Goal: Book appointment/travel/reservation

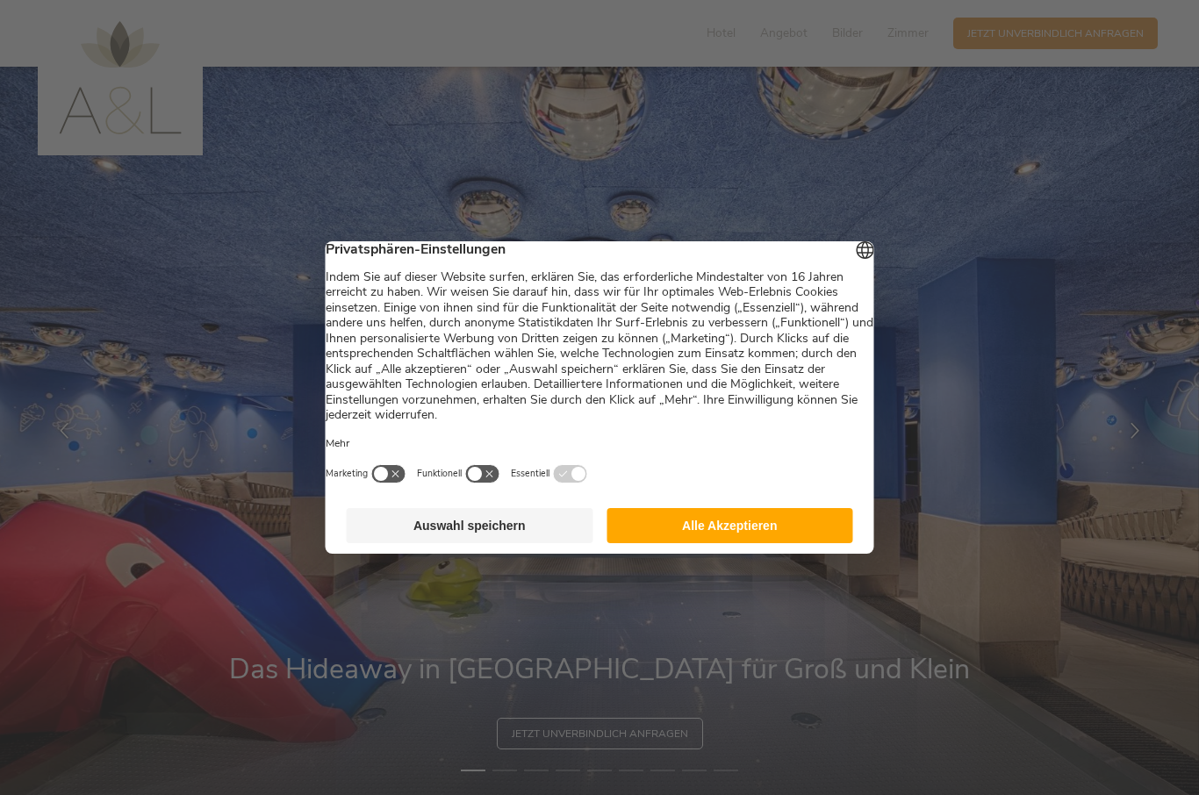
click at [769, 534] on button "Alle Akzeptieren" at bounding box center [729, 525] width 247 height 35
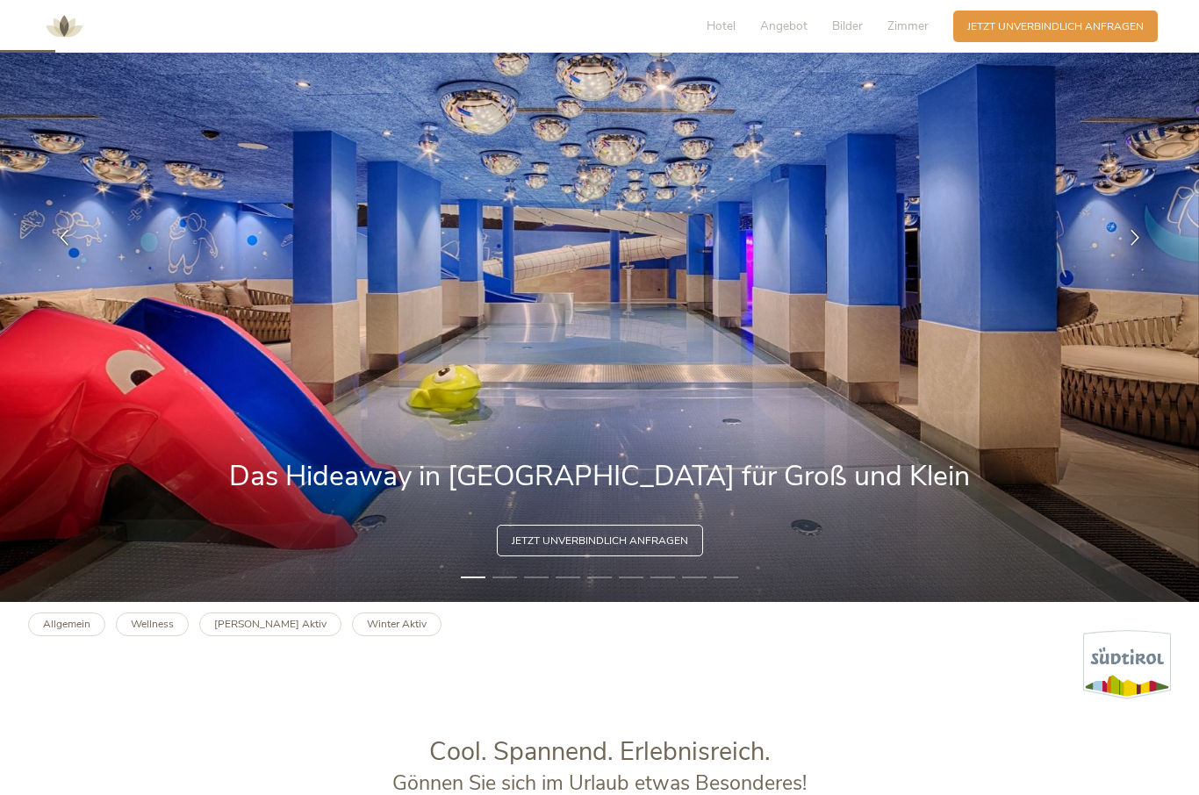
scroll to position [204, 0]
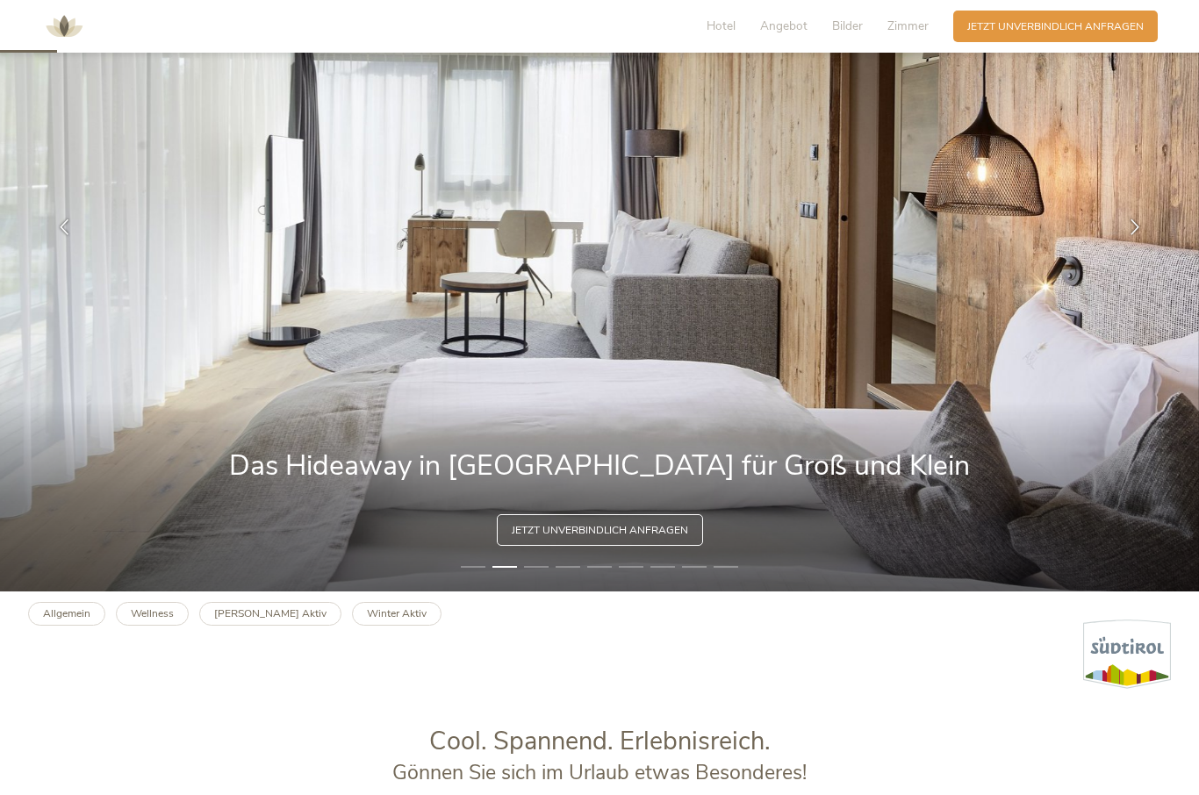
click at [1133, 235] on icon at bounding box center [1135, 227] width 16 height 16
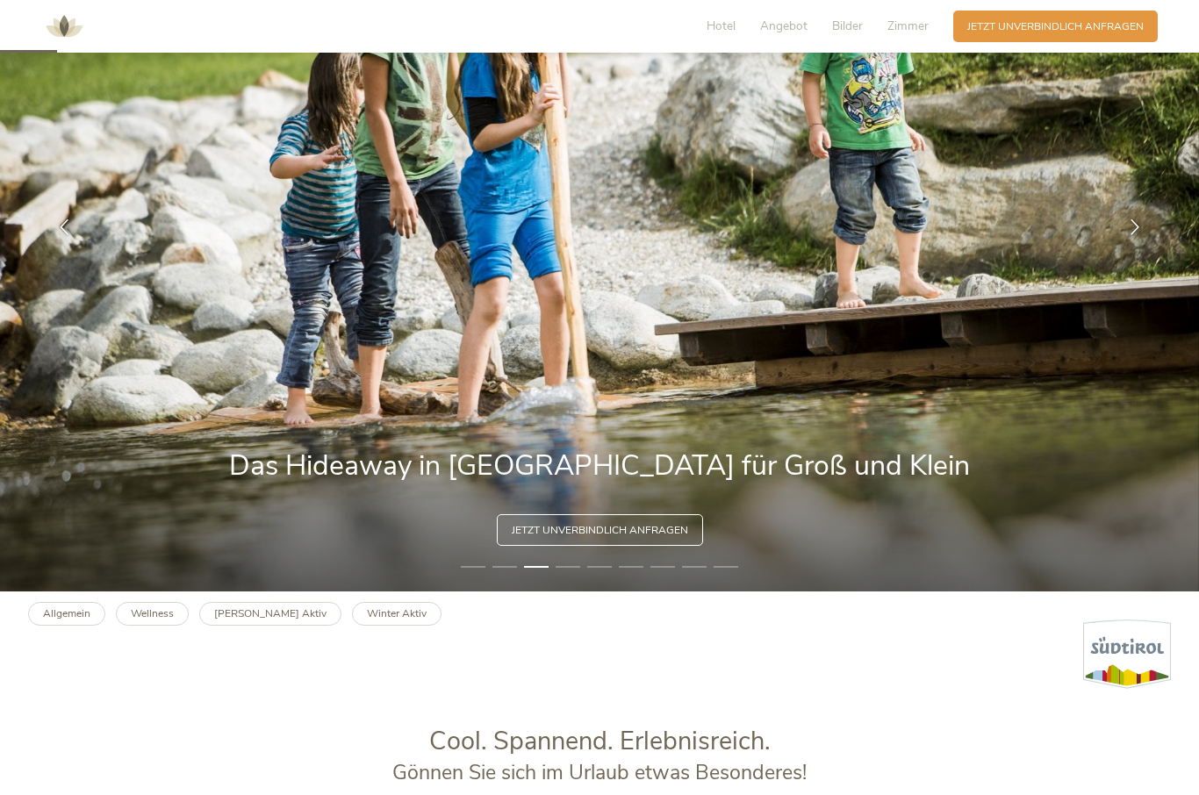
click at [1135, 235] on icon at bounding box center [1135, 227] width 16 height 16
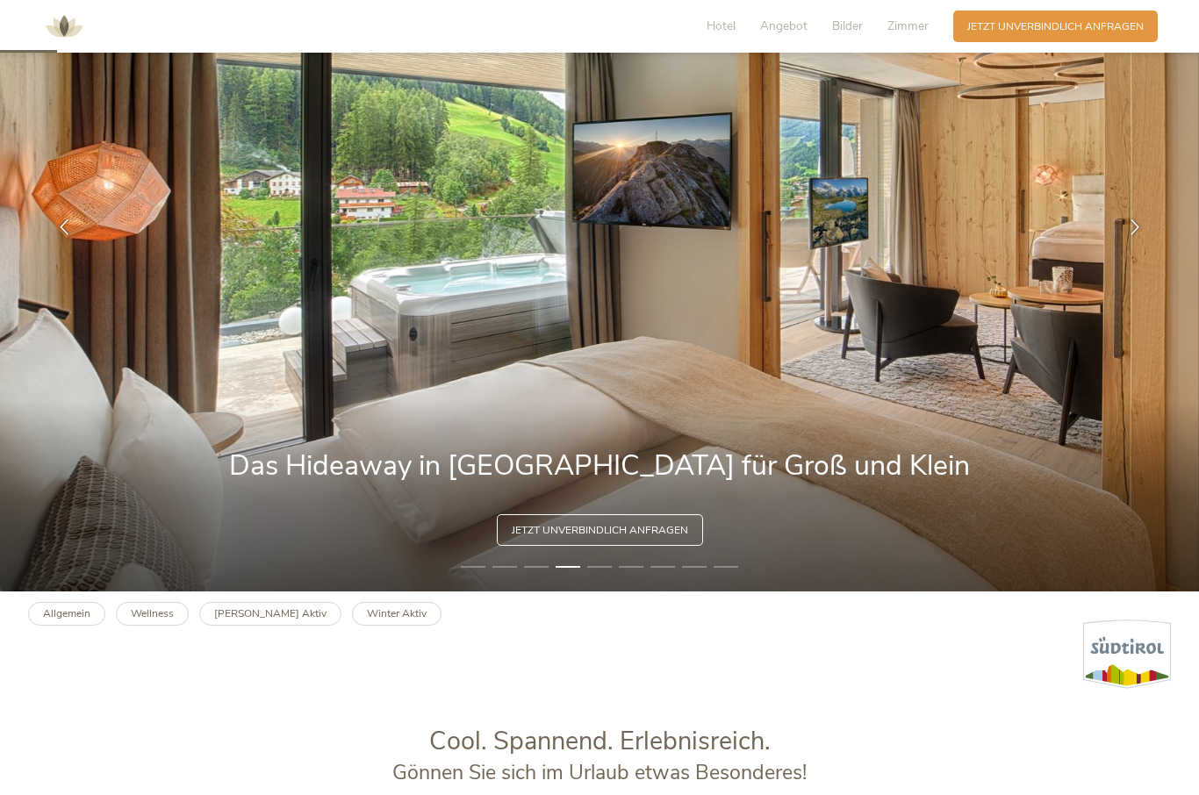
click at [1122, 249] on div at bounding box center [1135, 227] width 44 height 44
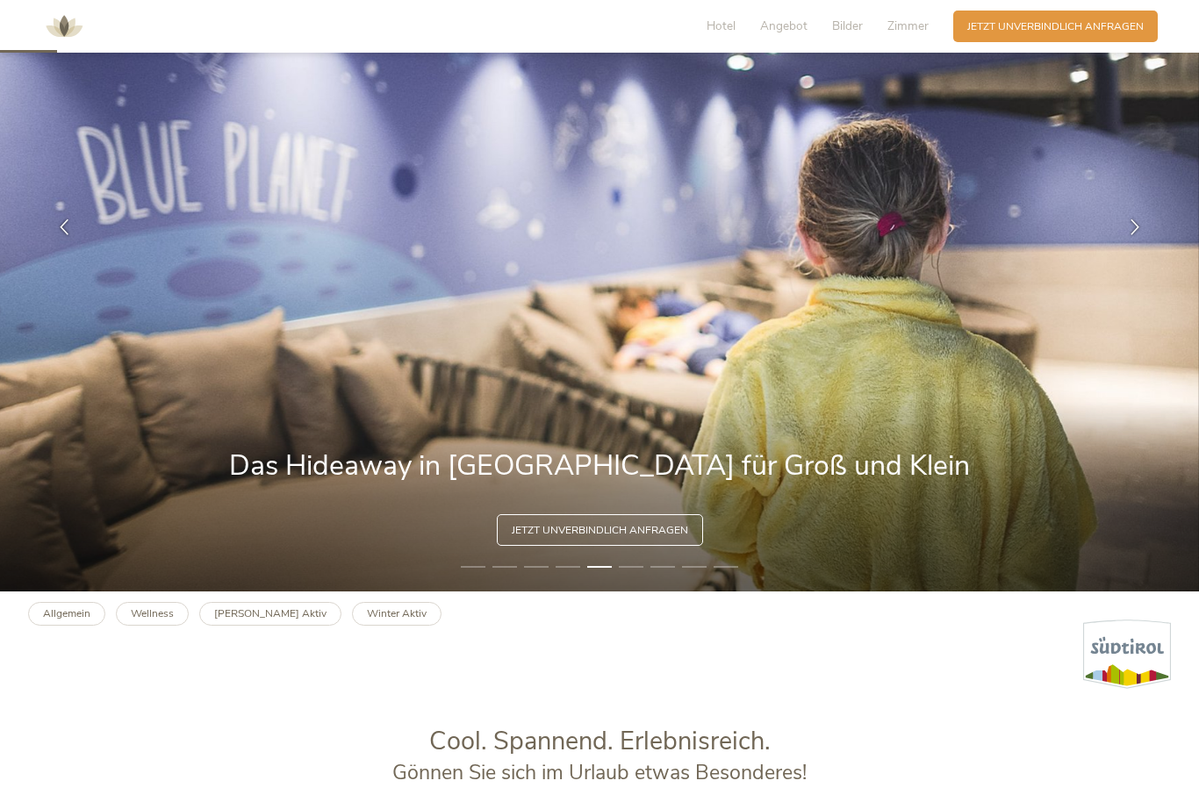
click at [1121, 249] on div at bounding box center [1135, 227] width 44 height 44
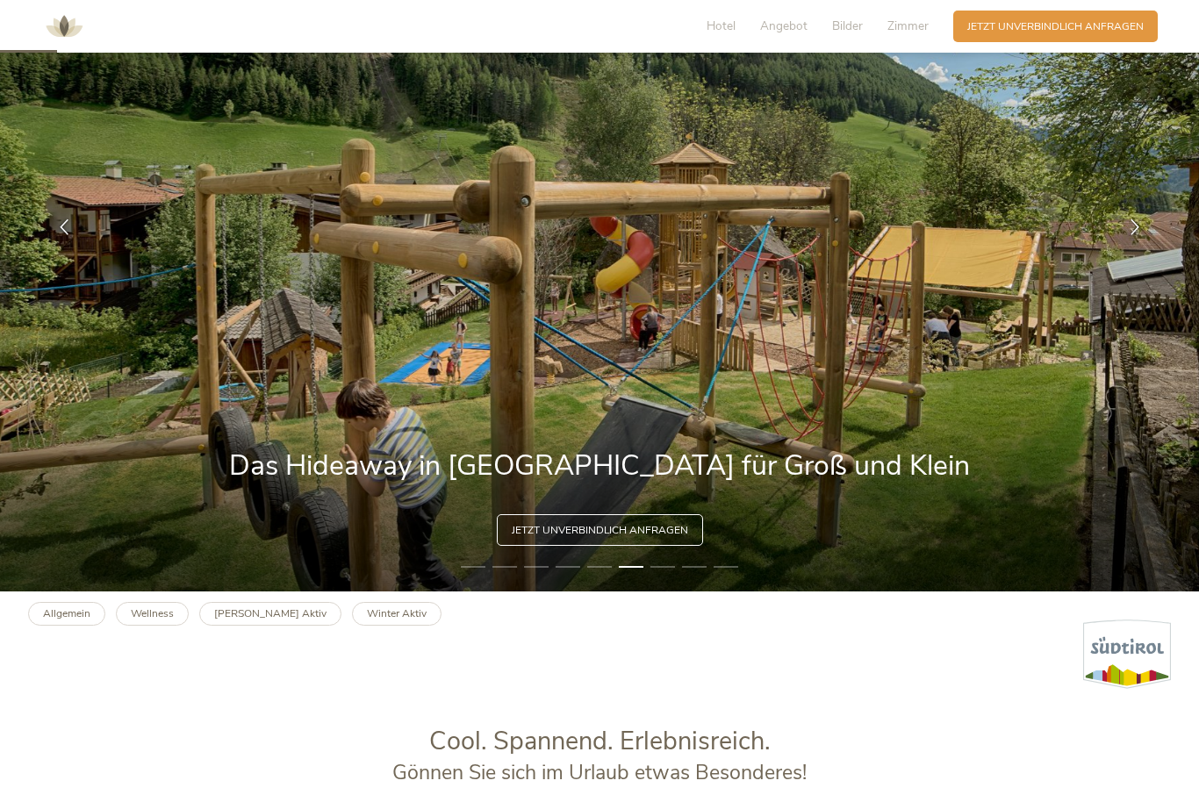
click at [61, 249] on div at bounding box center [64, 227] width 44 height 44
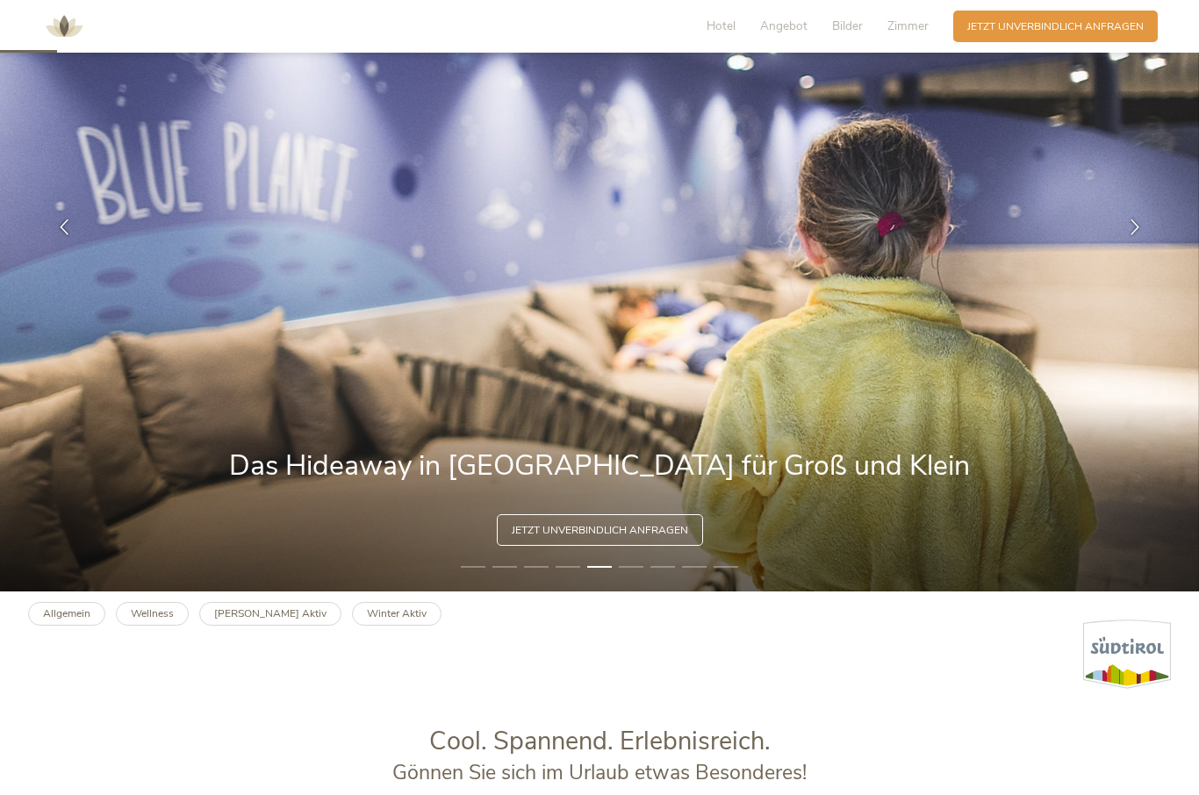
click at [83, 247] on div at bounding box center [64, 227] width 44 height 44
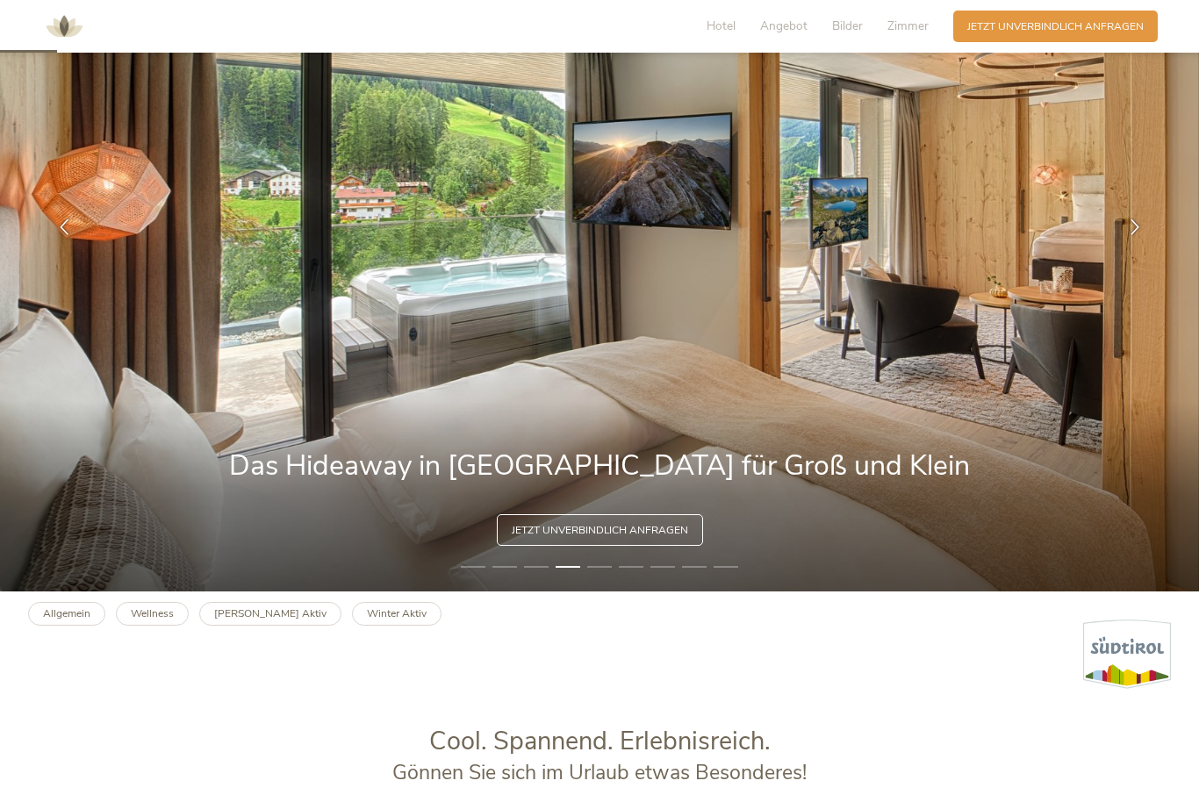
click at [75, 248] on div at bounding box center [64, 227] width 44 height 44
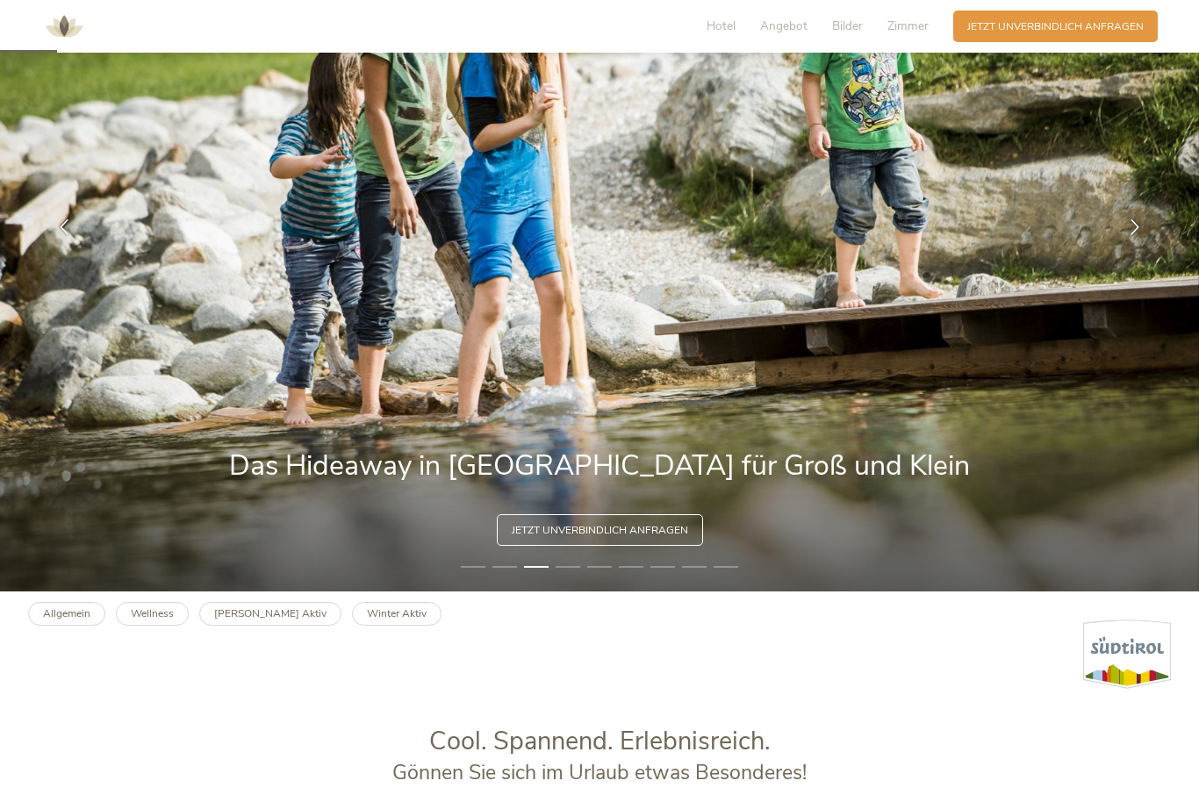
click at [1129, 235] on icon at bounding box center [1135, 227] width 16 height 16
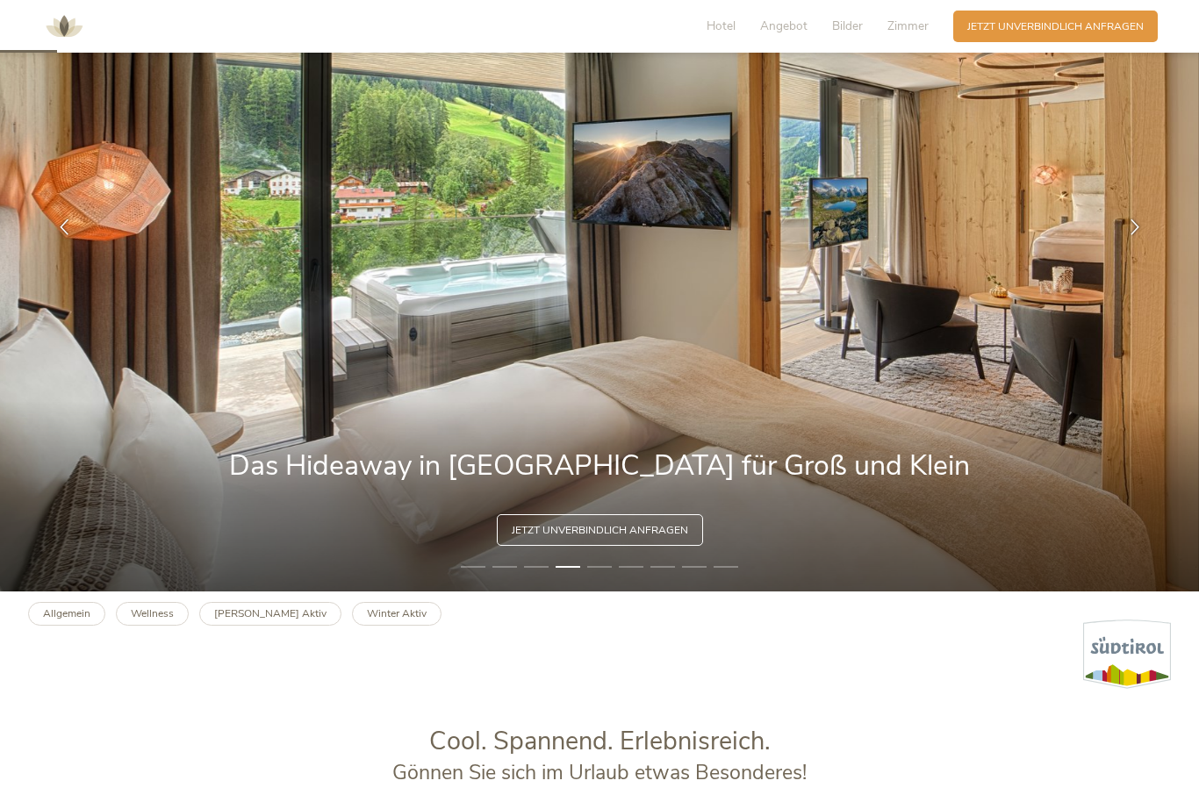
click at [1131, 235] on icon at bounding box center [1135, 227] width 16 height 16
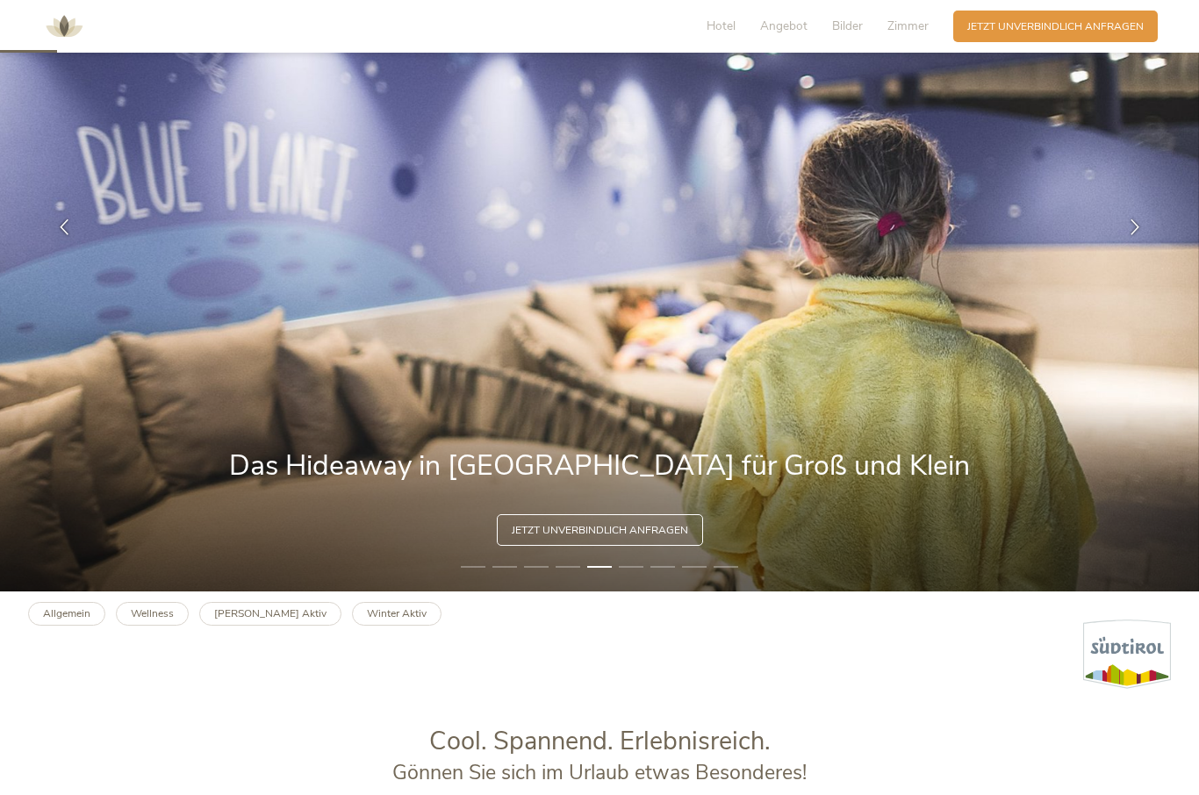
click at [1143, 249] on div at bounding box center [1135, 227] width 44 height 44
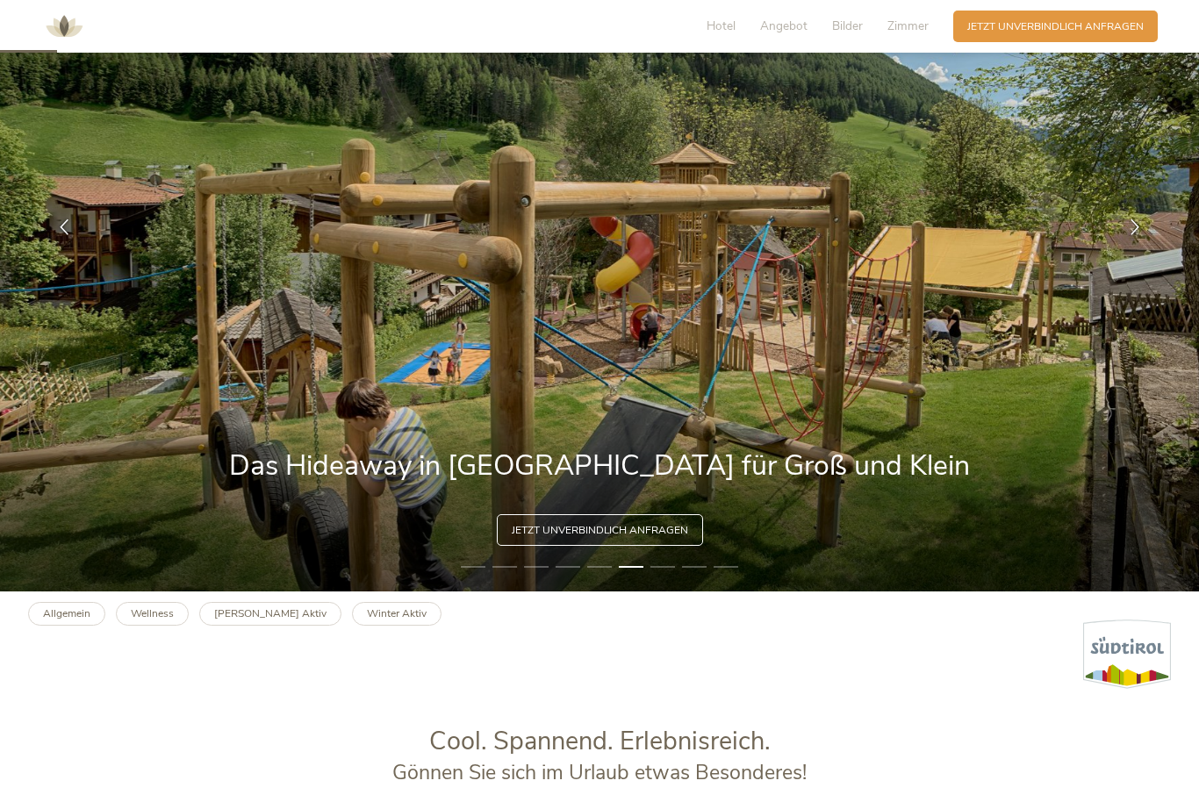
click at [1129, 235] on icon at bounding box center [1135, 227] width 16 height 16
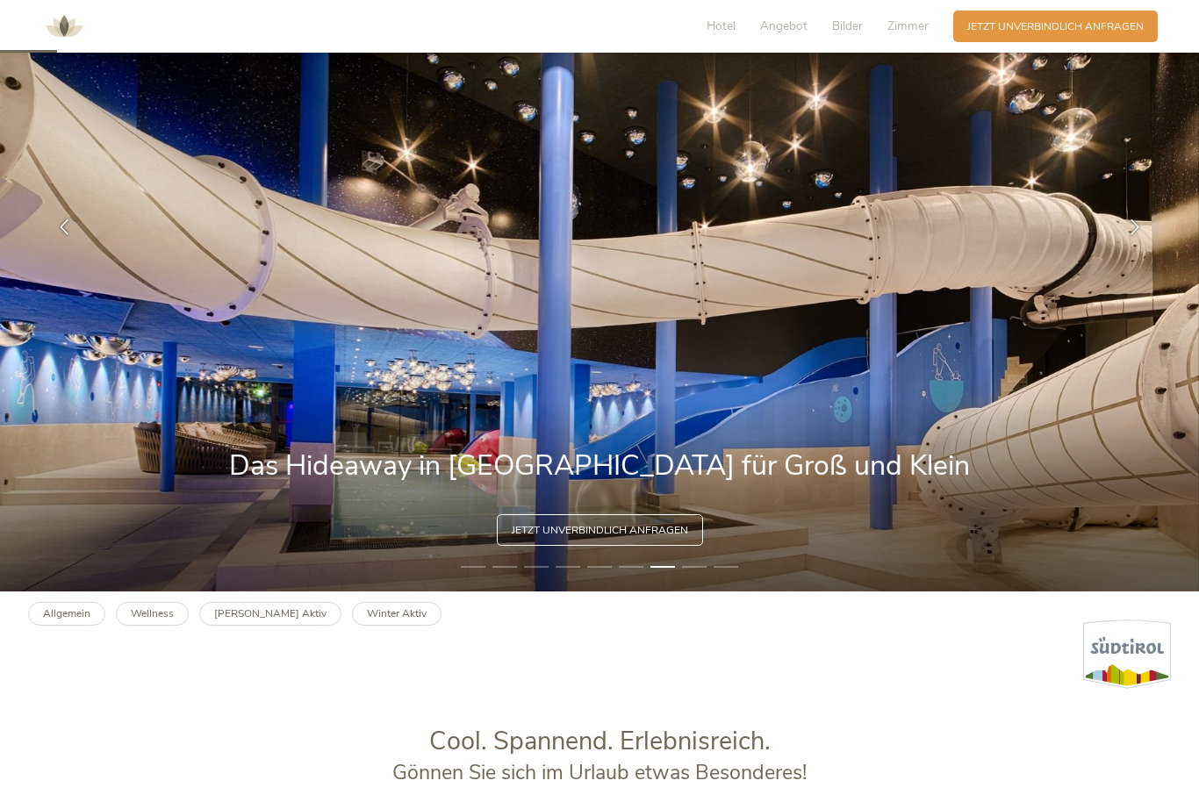
click at [1135, 235] on icon at bounding box center [1135, 227] width 16 height 16
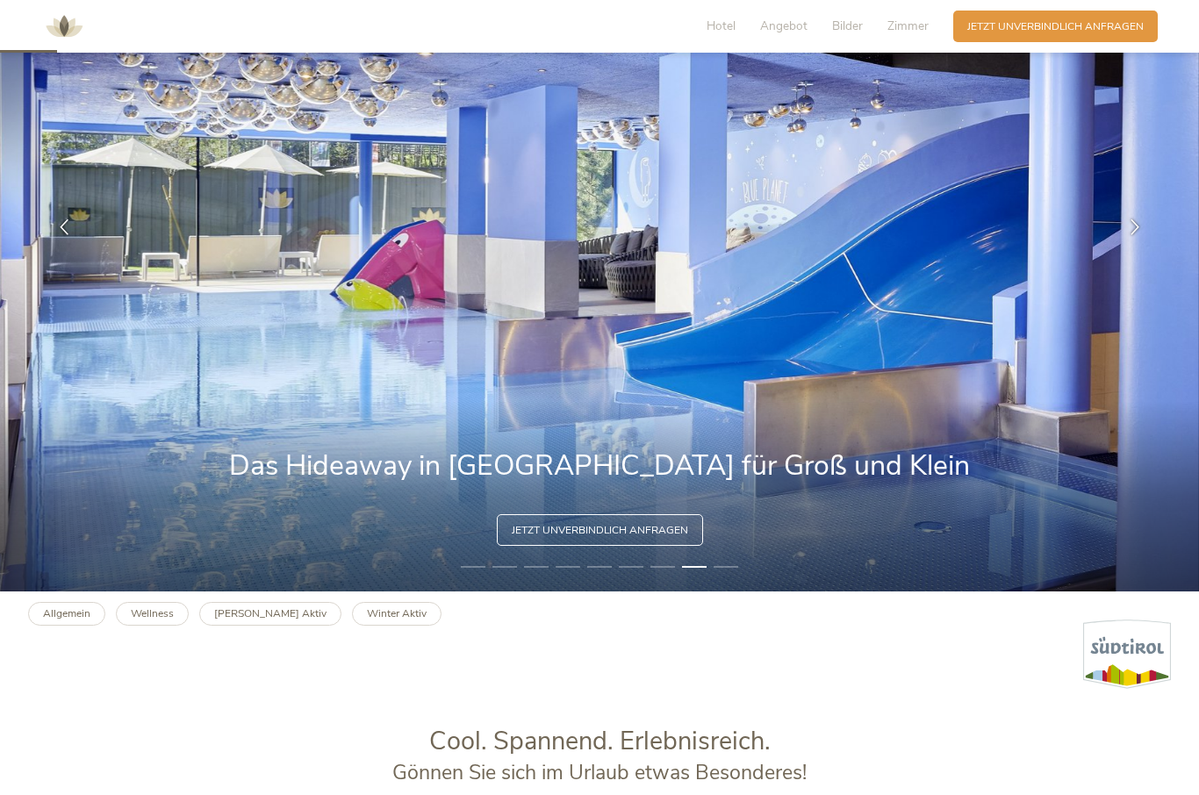
click at [1127, 235] on icon at bounding box center [1135, 227] width 16 height 16
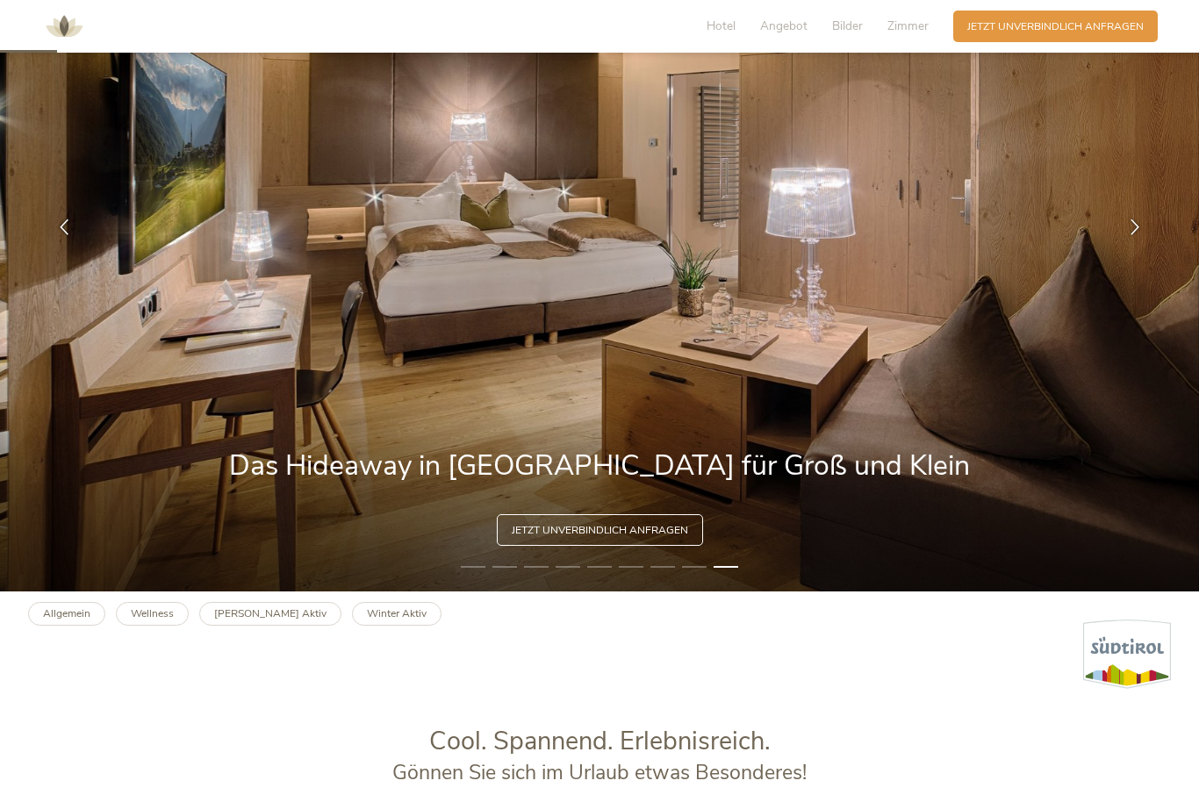
click at [1127, 235] on icon at bounding box center [1135, 227] width 16 height 16
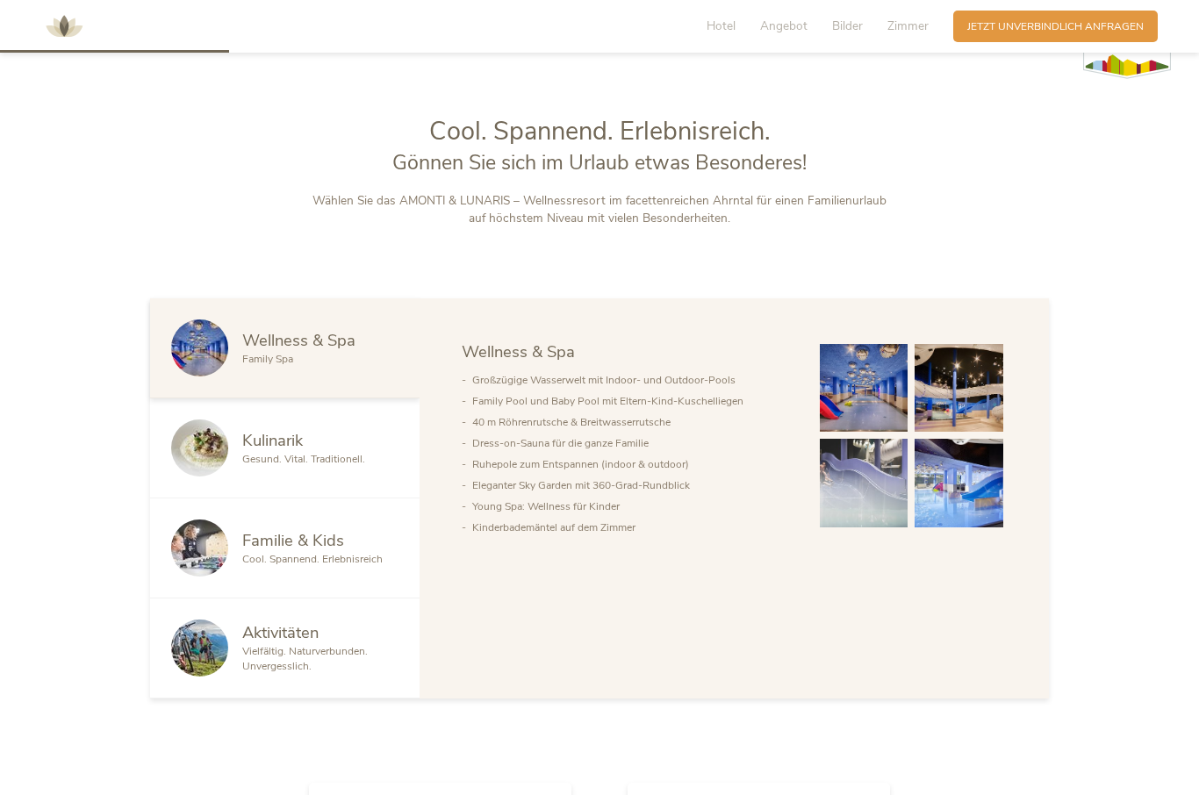
scroll to position [815, 0]
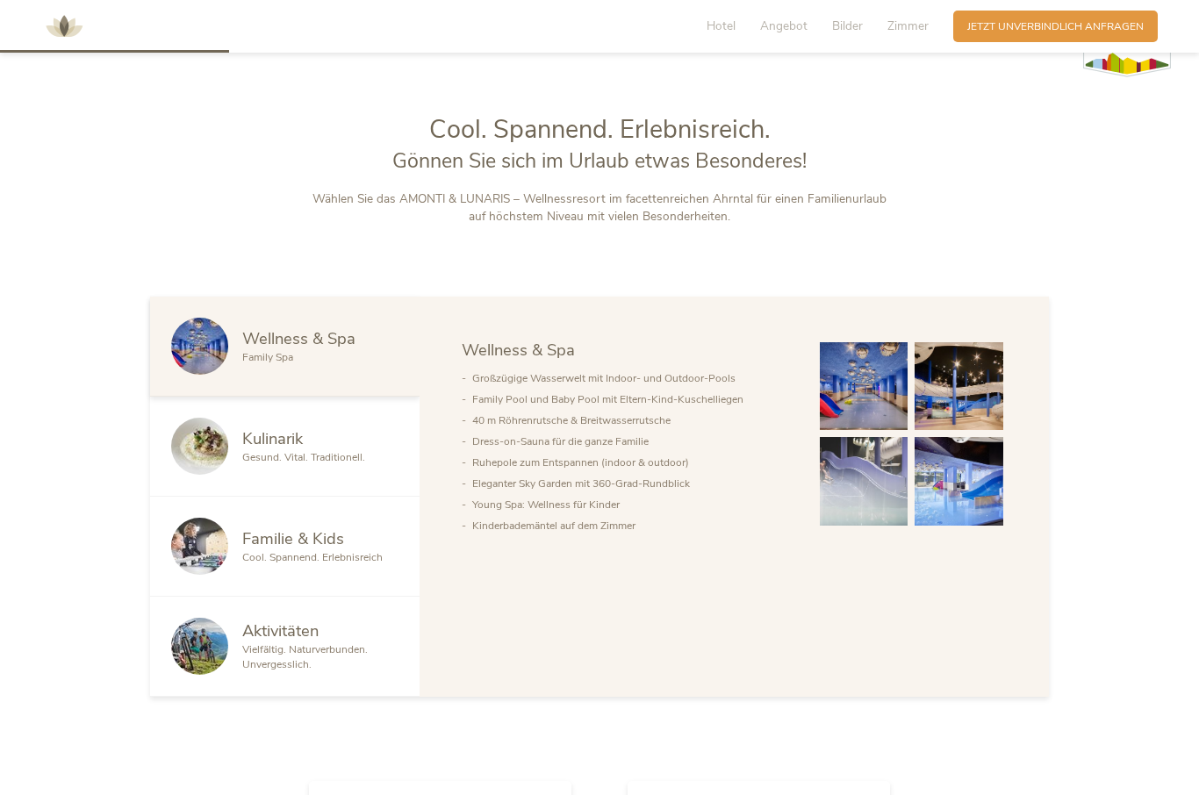
click at [197, 575] on img at bounding box center [199, 546] width 57 height 57
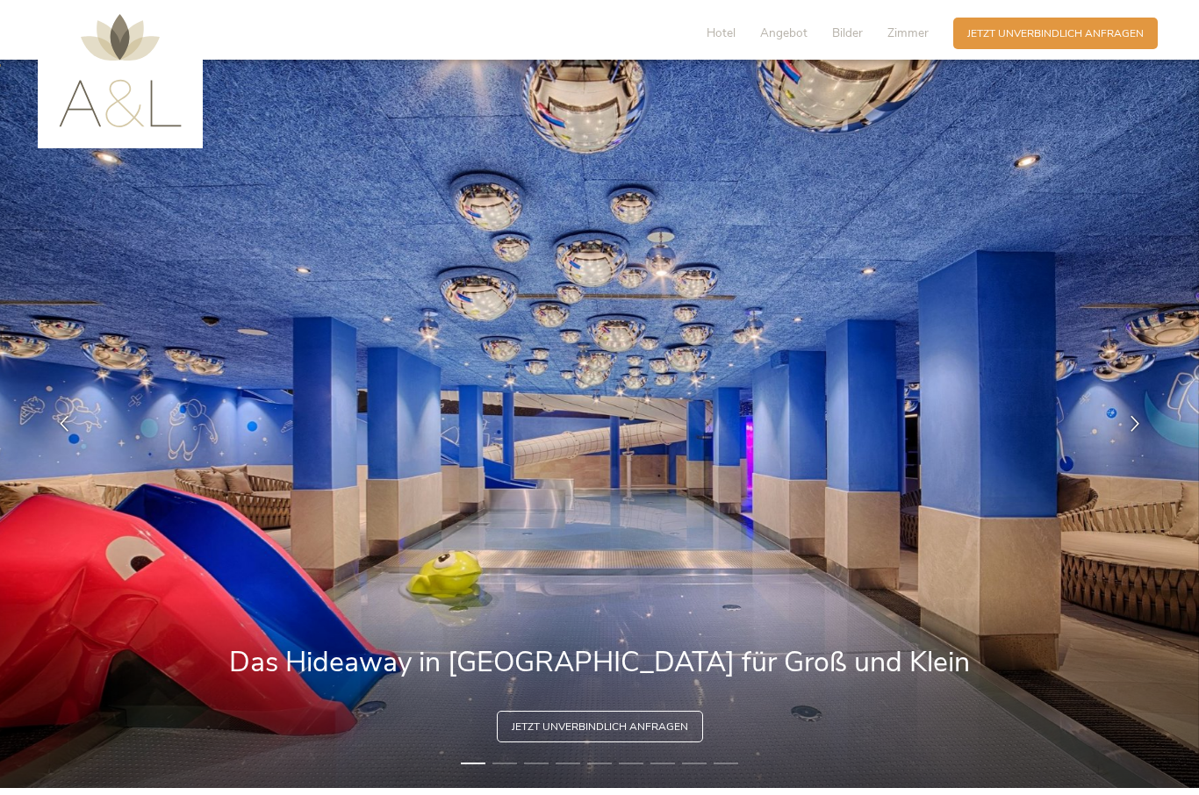
scroll to position [0, 0]
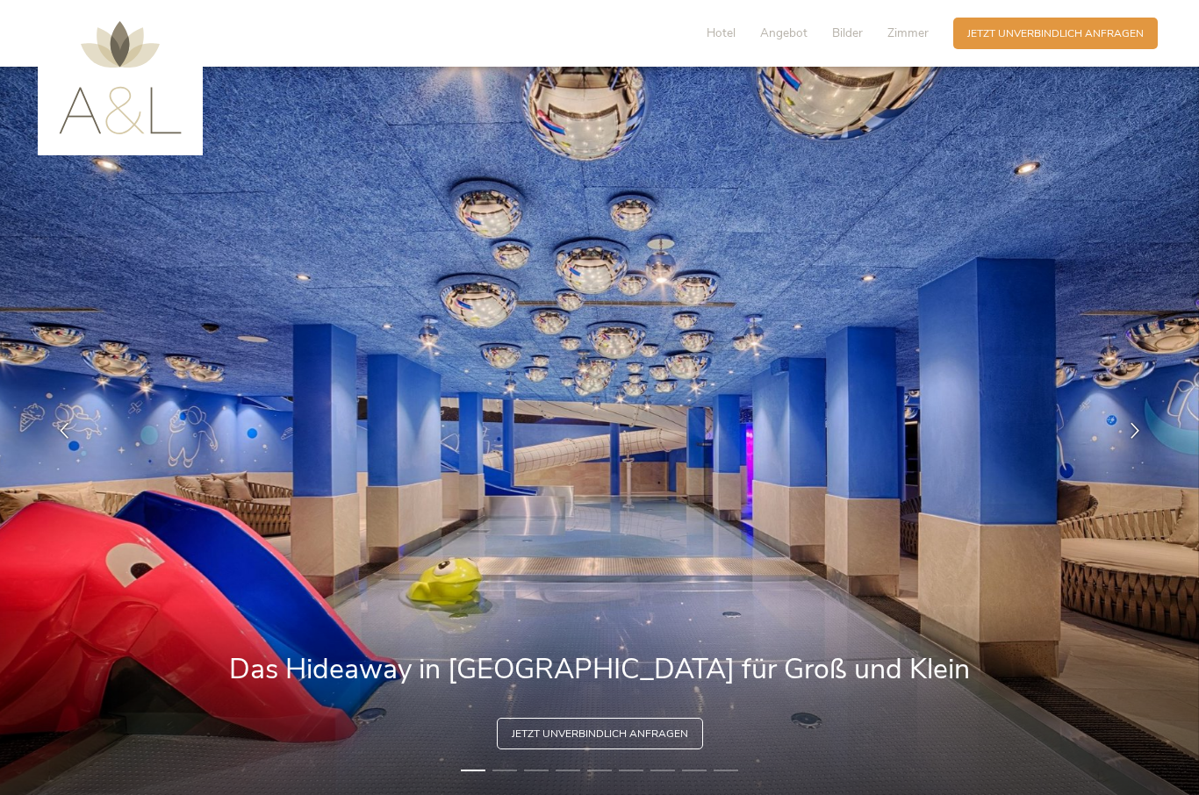
click at [911, 39] on span "Zimmer" at bounding box center [907, 33] width 41 height 17
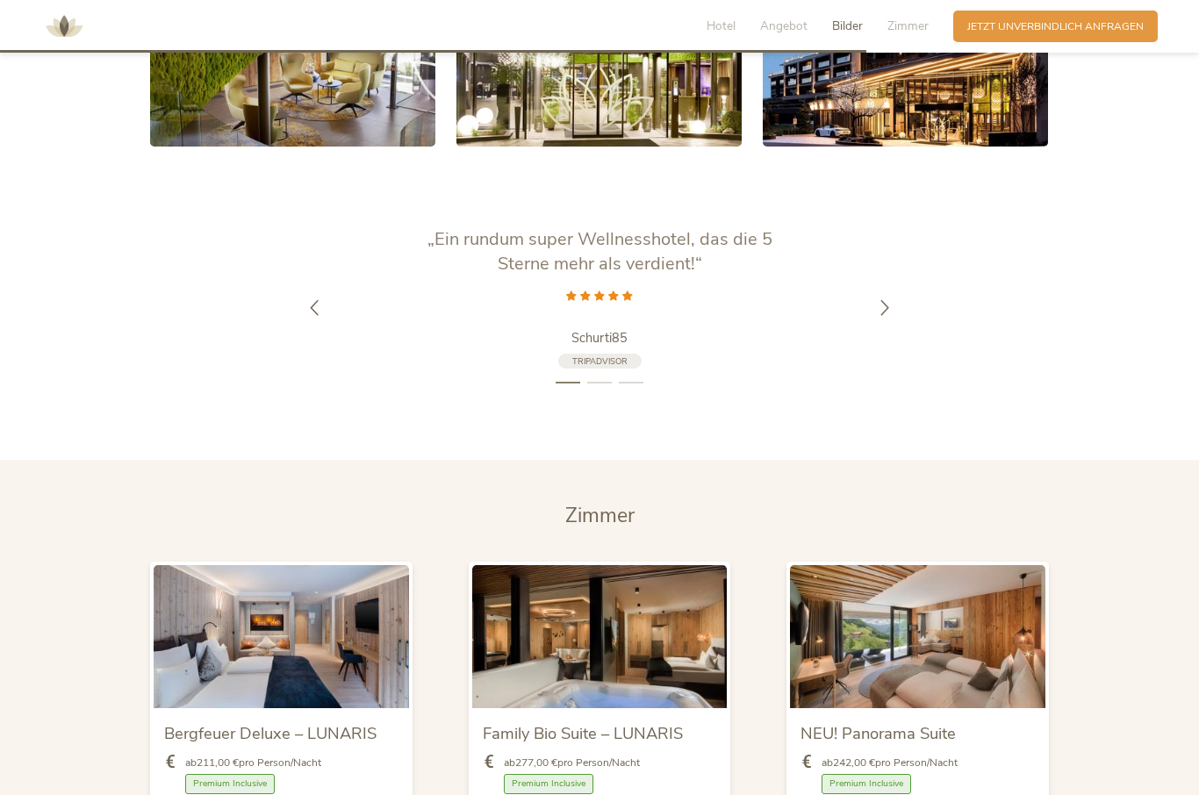
scroll to position [3605, 0]
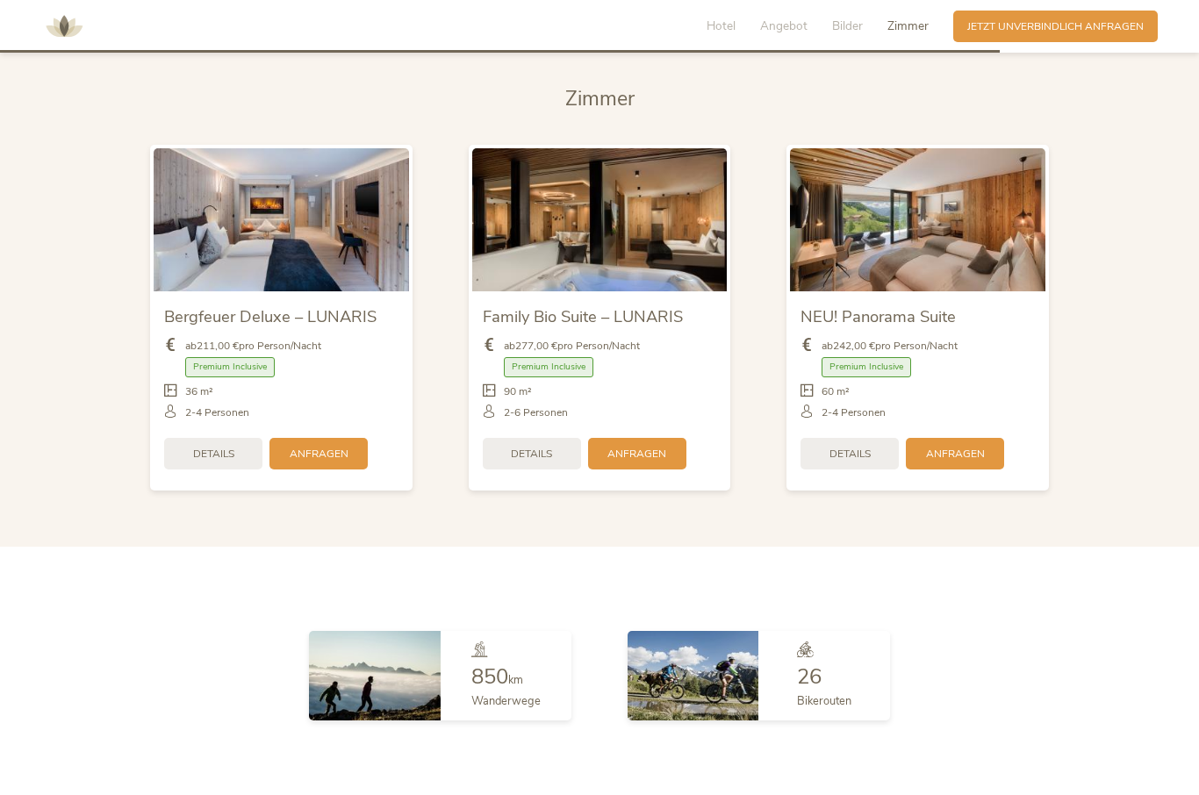
click at [626, 291] on img at bounding box center [599, 219] width 255 height 143
click at [621, 291] on img at bounding box center [599, 219] width 255 height 143
click at [605, 361] on div "ab 277,00 € pro Person/Nacht" at bounding box center [600, 350] width 234 height 22
click at [650, 462] on span "Anfragen" at bounding box center [636, 454] width 59 height 15
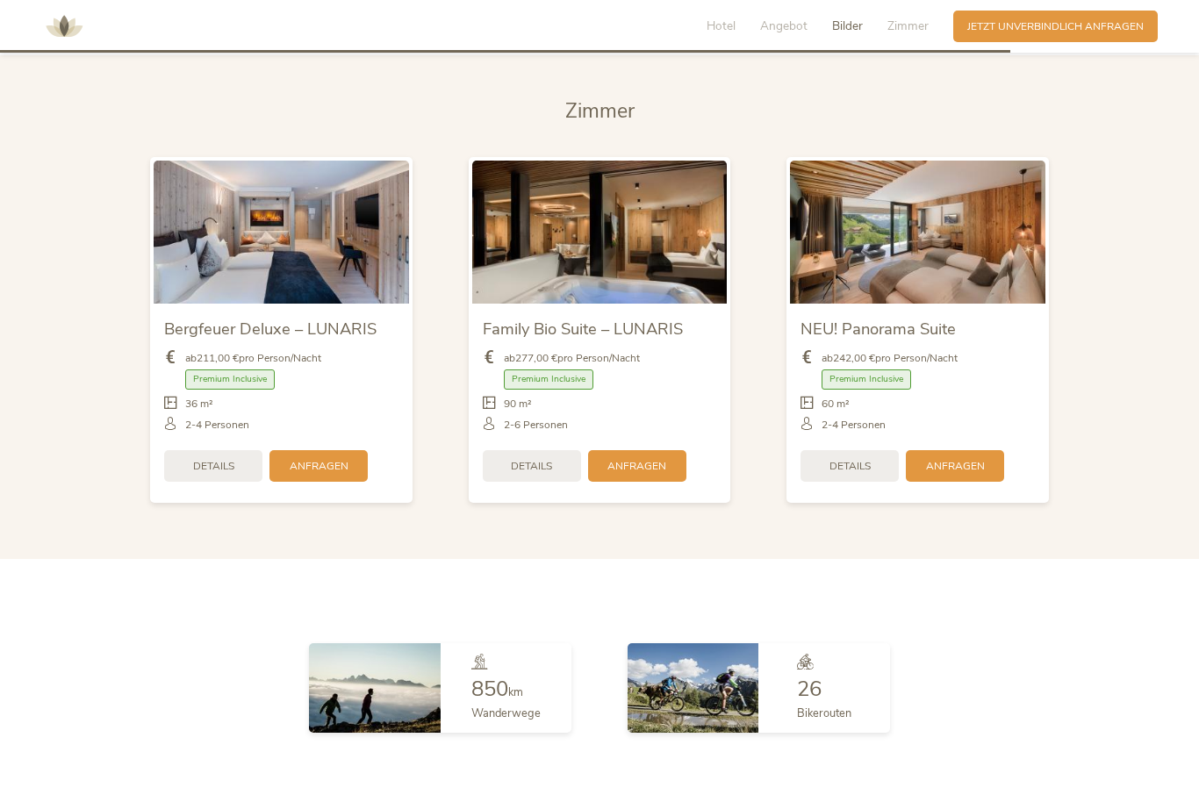
scroll to position [3591, 0]
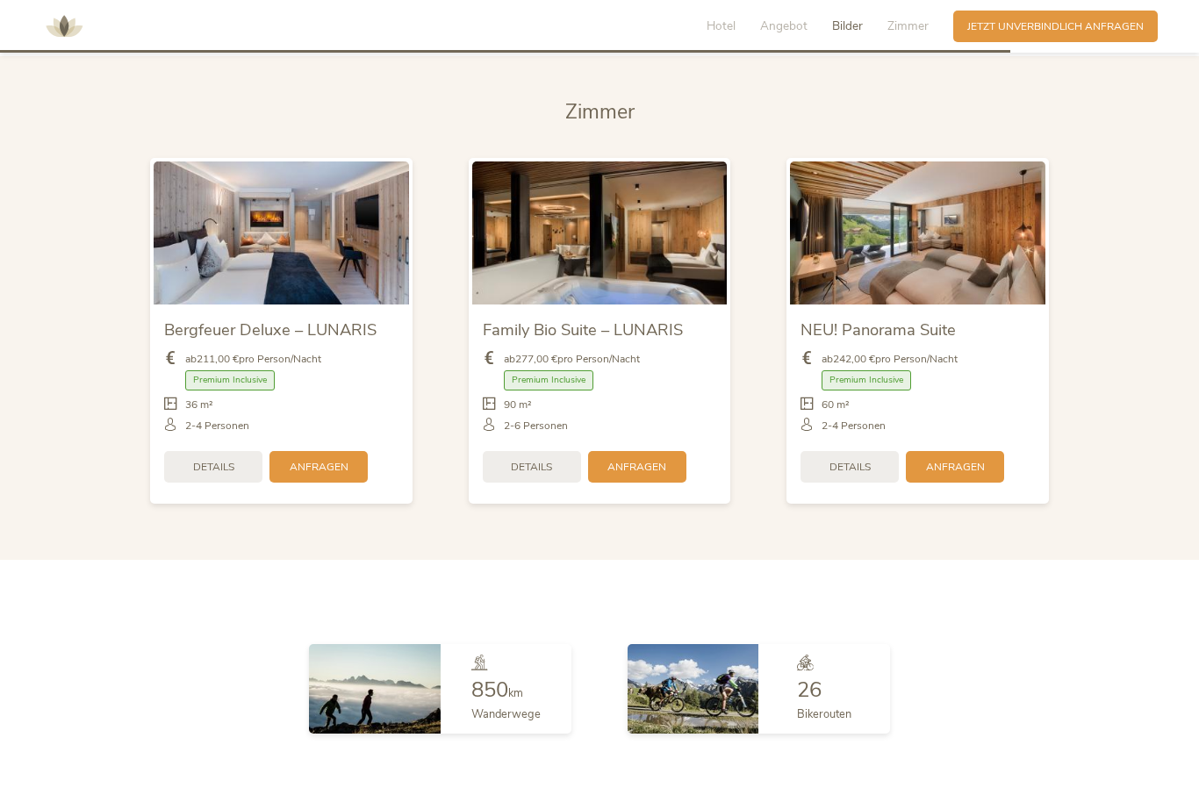
click at [533, 476] on div "Details" at bounding box center [532, 467] width 98 height 32
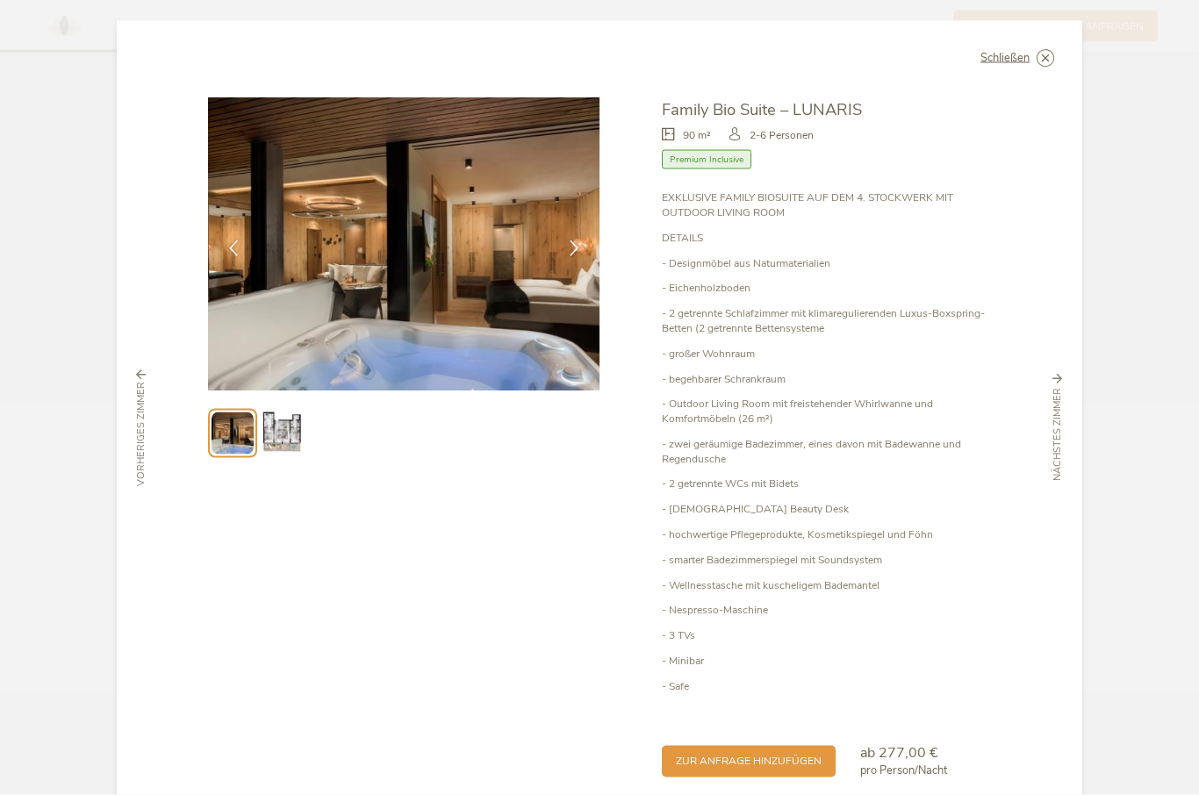
scroll to position [3774, 0]
click at [273, 434] on img at bounding box center [281, 433] width 45 height 45
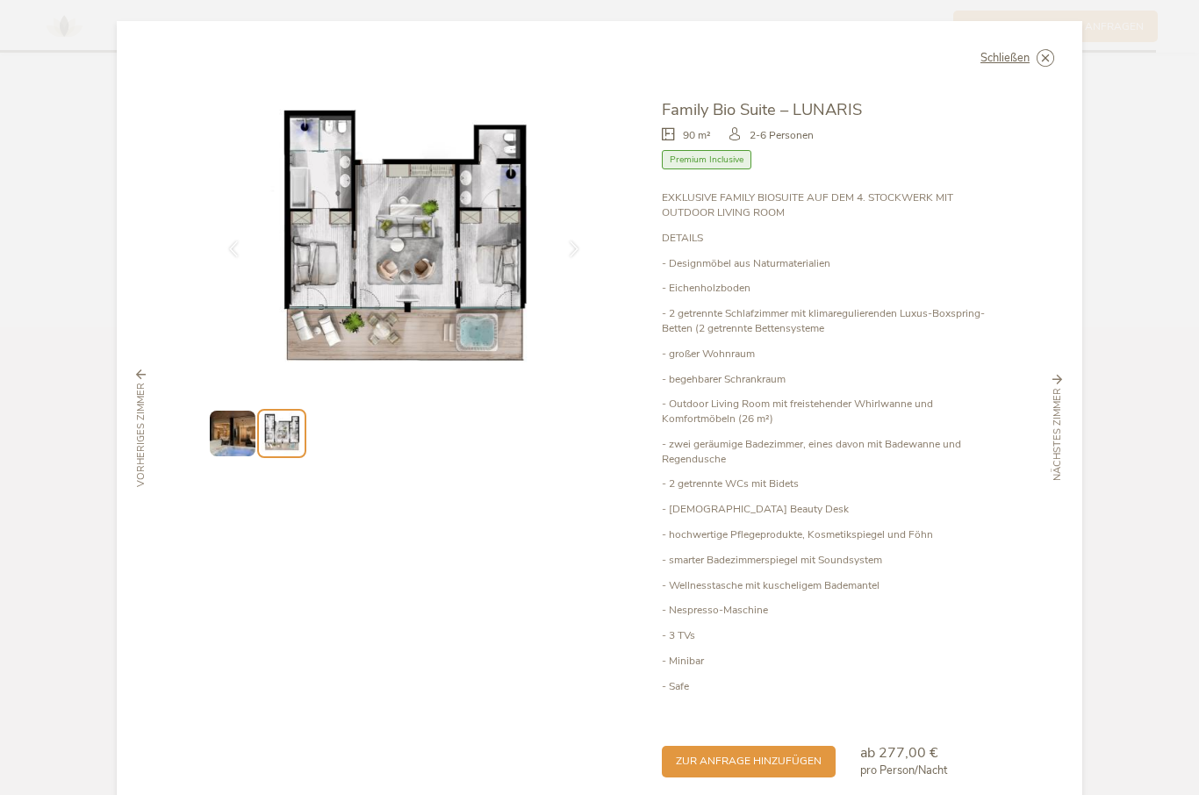
scroll to position [4111, 0]
click at [770, 754] on span "zur Anfrage hinzufügen" at bounding box center [749, 761] width 146 height 15
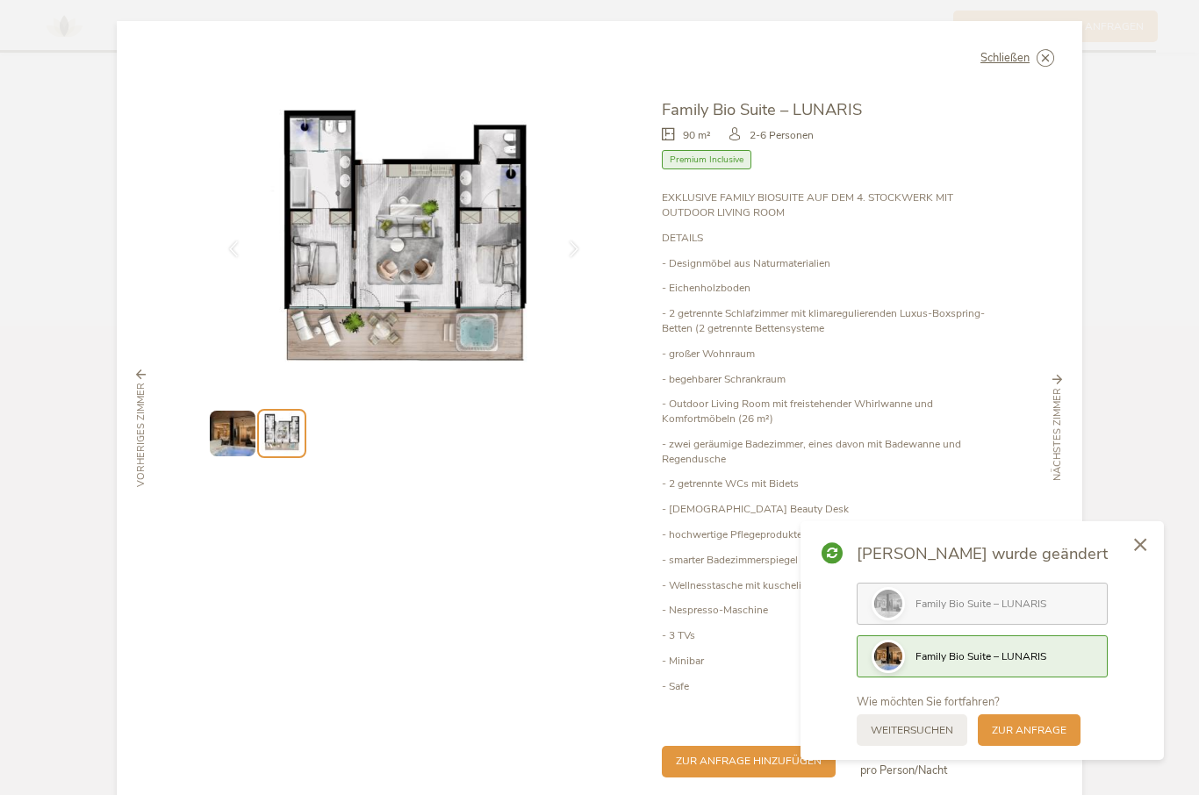
click at [1068, 746] on div "zur Anfrage" at bounding box center [1028, 730] width 103 height 32
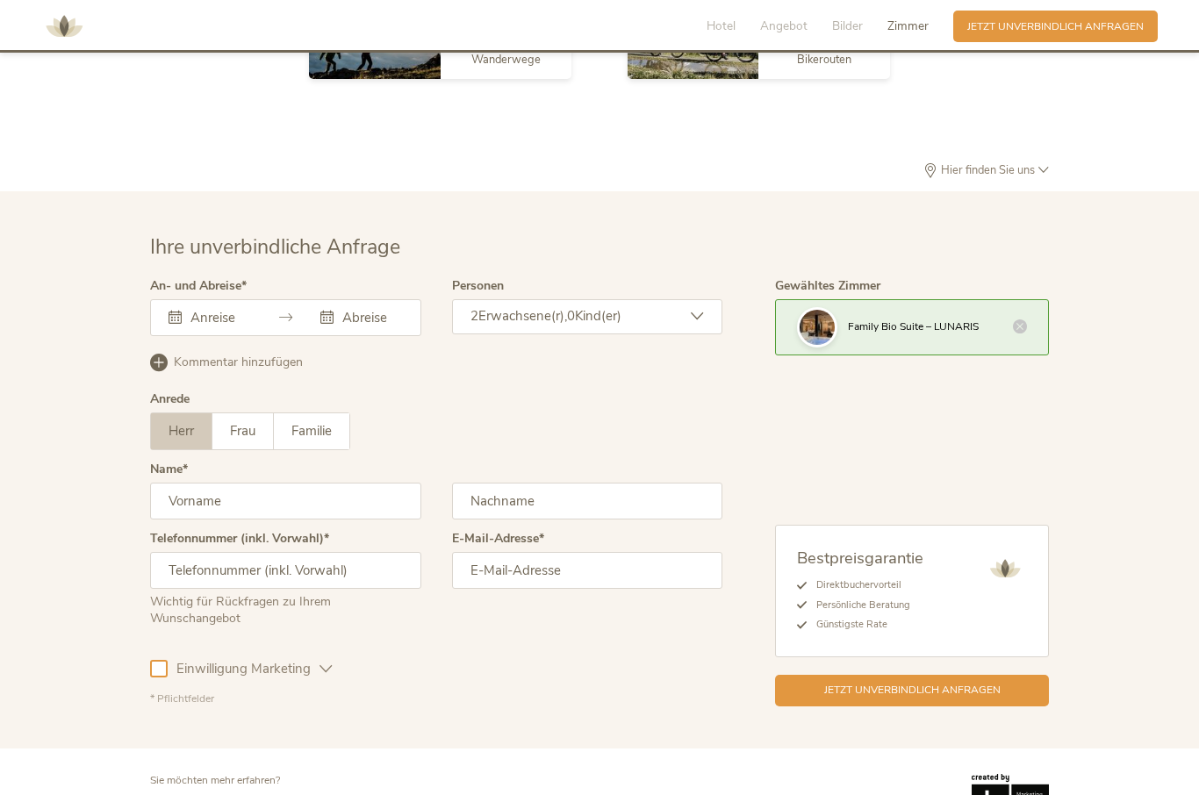
scroll to position [4263, 0]
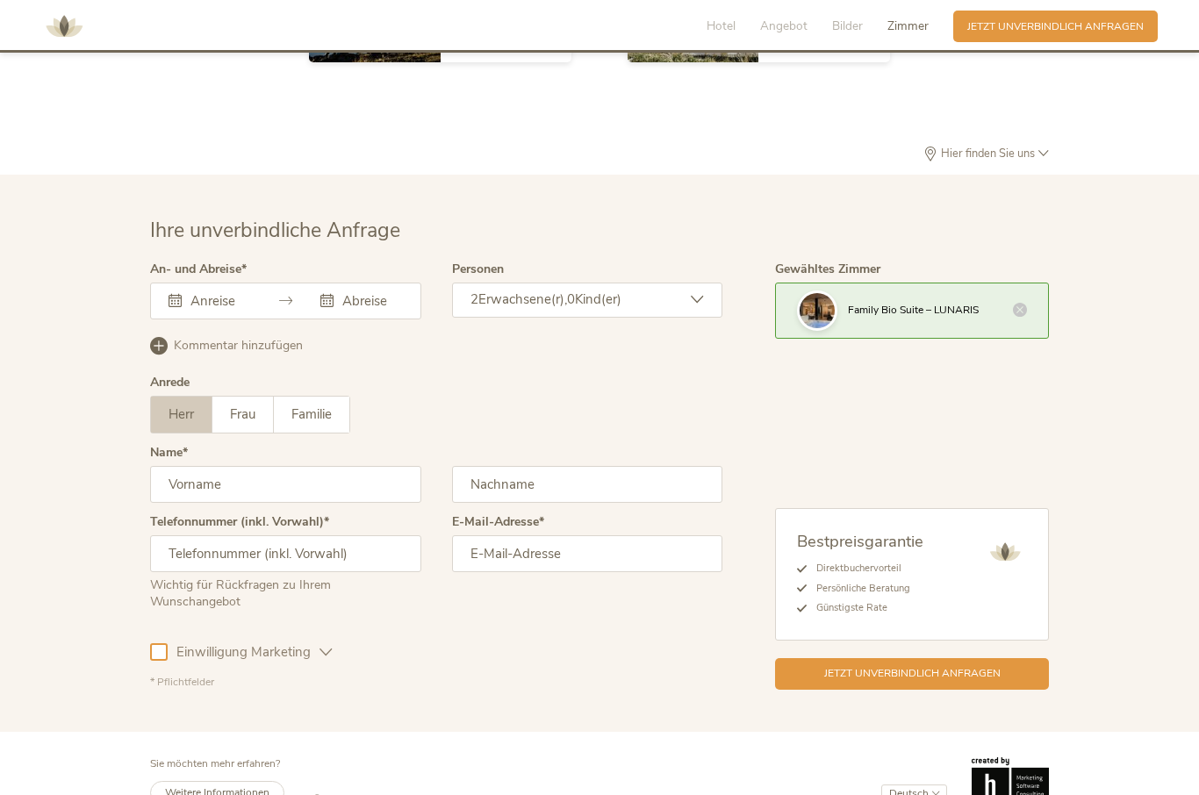
click at [197, 319] on div "[DATE] Mo Di Mi Do Fr Sa So 1 2 3 4 5 6 7 8 9 10 11 12 13 14 15 16 17 18 19 20 …" at bounding box center [285, 301] width 271 height 37
click at [179, 307] on icon at bounding box center [174, 300] width 13 height 13
click at [174, 314] on div "Dieses Feld muss ausgefüllt werden." at bounding box center [285, 301] width 271 height 37
click at [712, 318] on div "2 Erwachsene(r), 0 Kind(er)" at bounding box center [587, 300] width 271 height 35
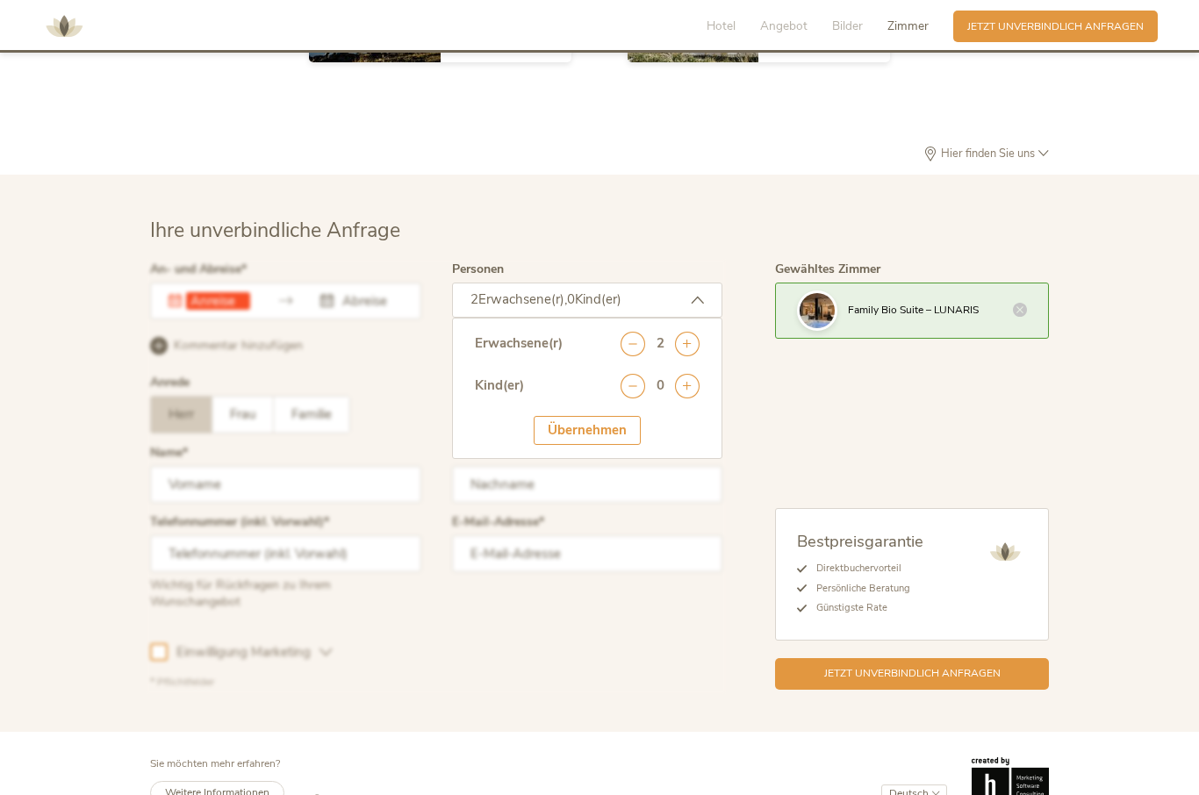
click at [696, 398] on icon at bounding box center [687, 386] width 25 height 25
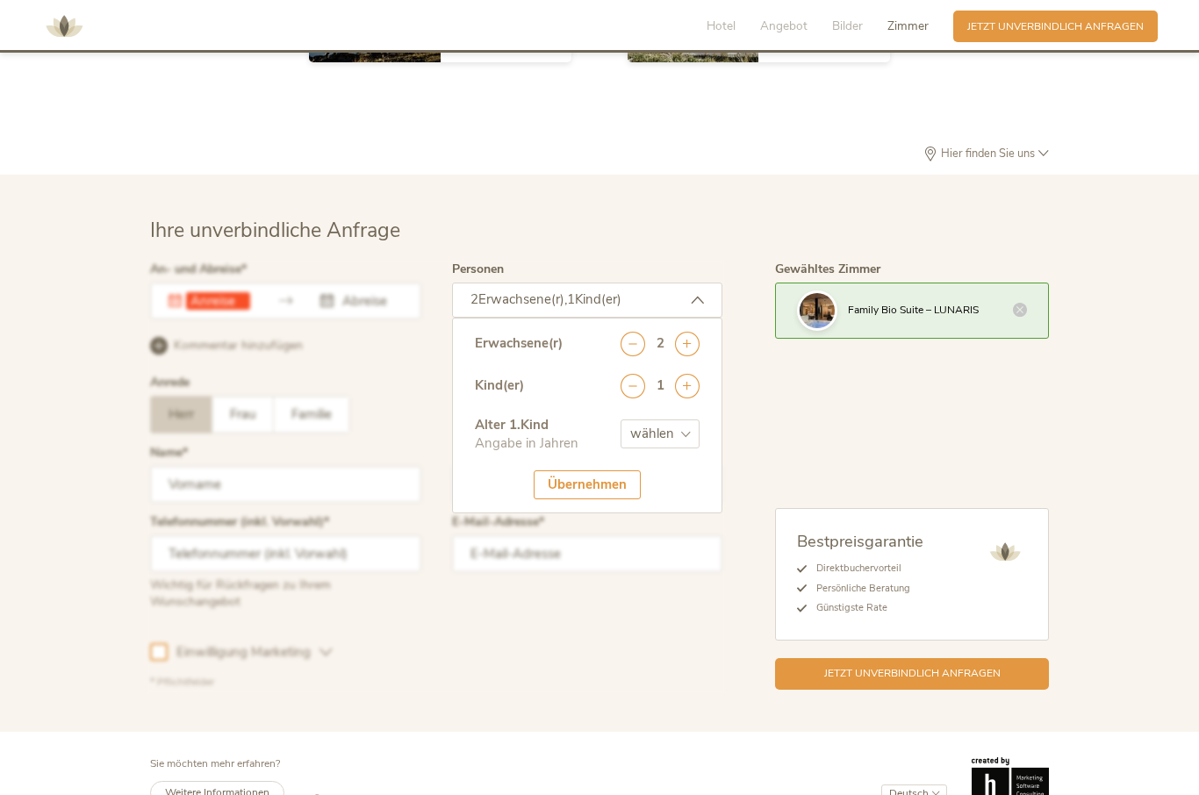
click at [696, 398] on icon at bounding box center [687, 386] width 25 height 25
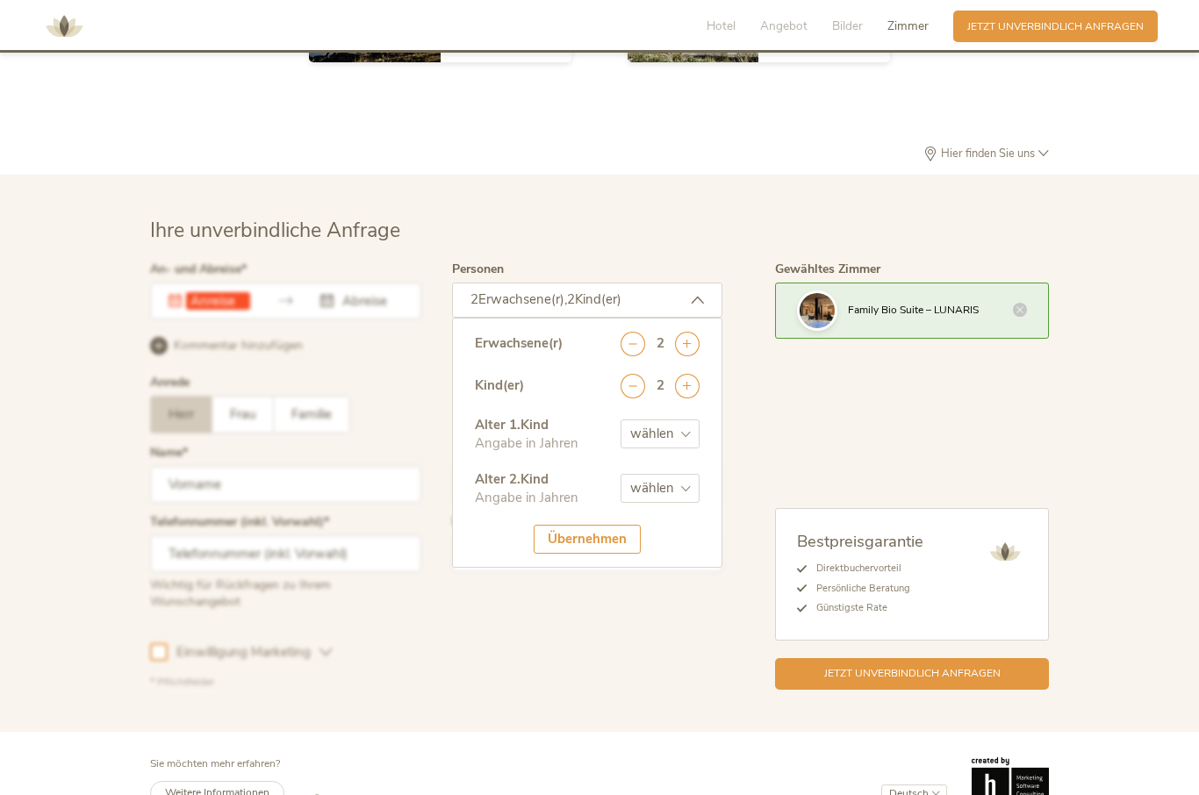
click at [698, 448] on select "wählen 0 1 2 3 4 5 6 7 8 9 10 11 12 13 14 15 16 17" at bounding box center [659, 433] width 79 height 29
select select "8"
click at [696, 503] on select "wählen 0 1 2 3 4 5 6 7 8 9 10 11 12 13 14 15 16 17" at bounding box center [659, 488] width 79 height 29
select select "2"
click at [606, 554] on div "Übernehmen" at bounding box center [586, 539] width 107 height 29
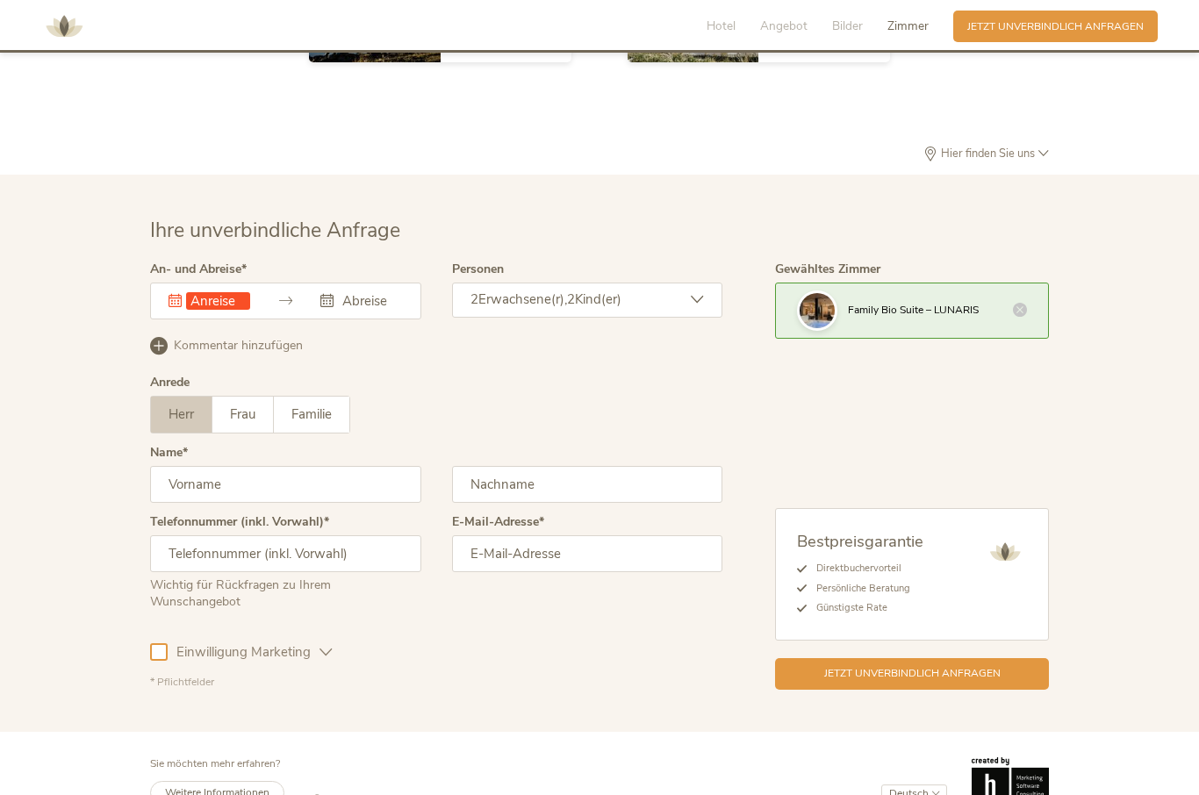
click at [332, 423] on span "Familie" at bounding box center [311, 414] width 40 height 18
click at [193, 423] on span "Herr" at bounding box center [180, 414] width 25 height 18
click at [256, 503] on input "text" at bounding box center [285, 484] width 271 height 37
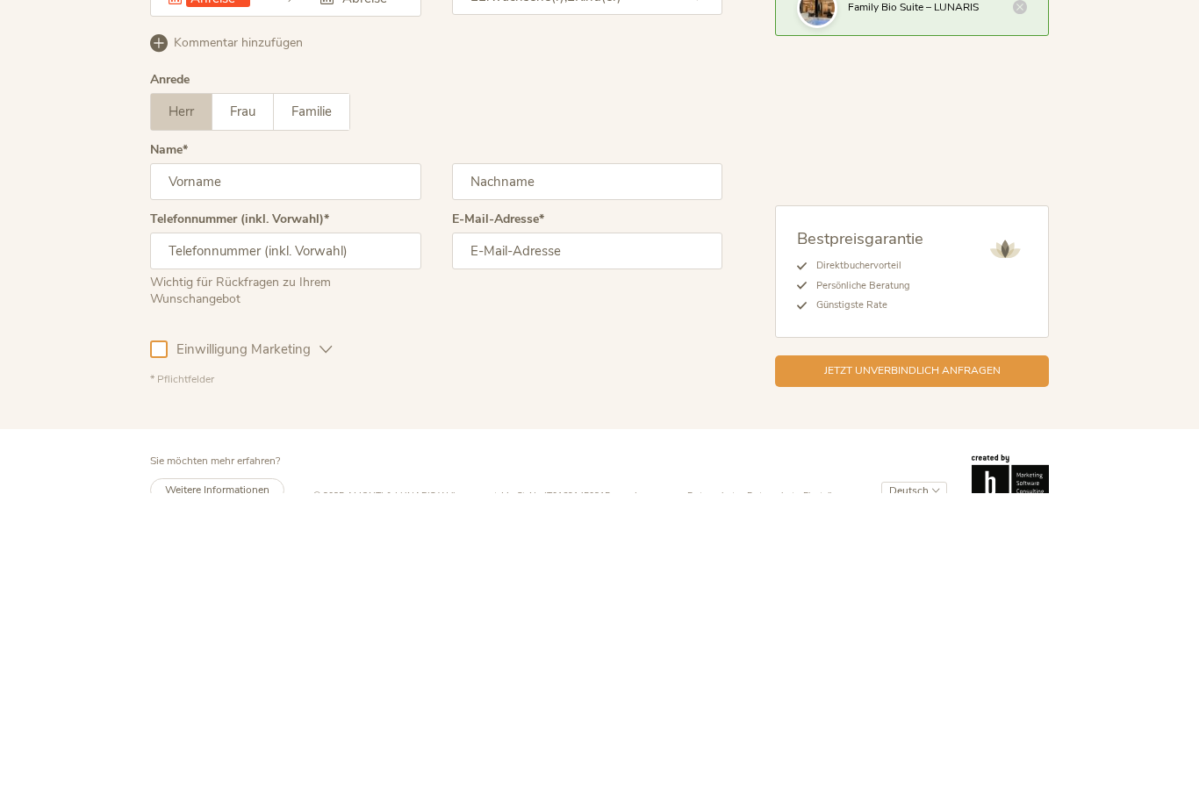
type input "R"
type input "[PERSON_NAME]"
click at [612, 466] on input "text" at bounding box center [587, 484] width 271 height 37
type input "[PERSON_NAME]"
type input "015738966202"
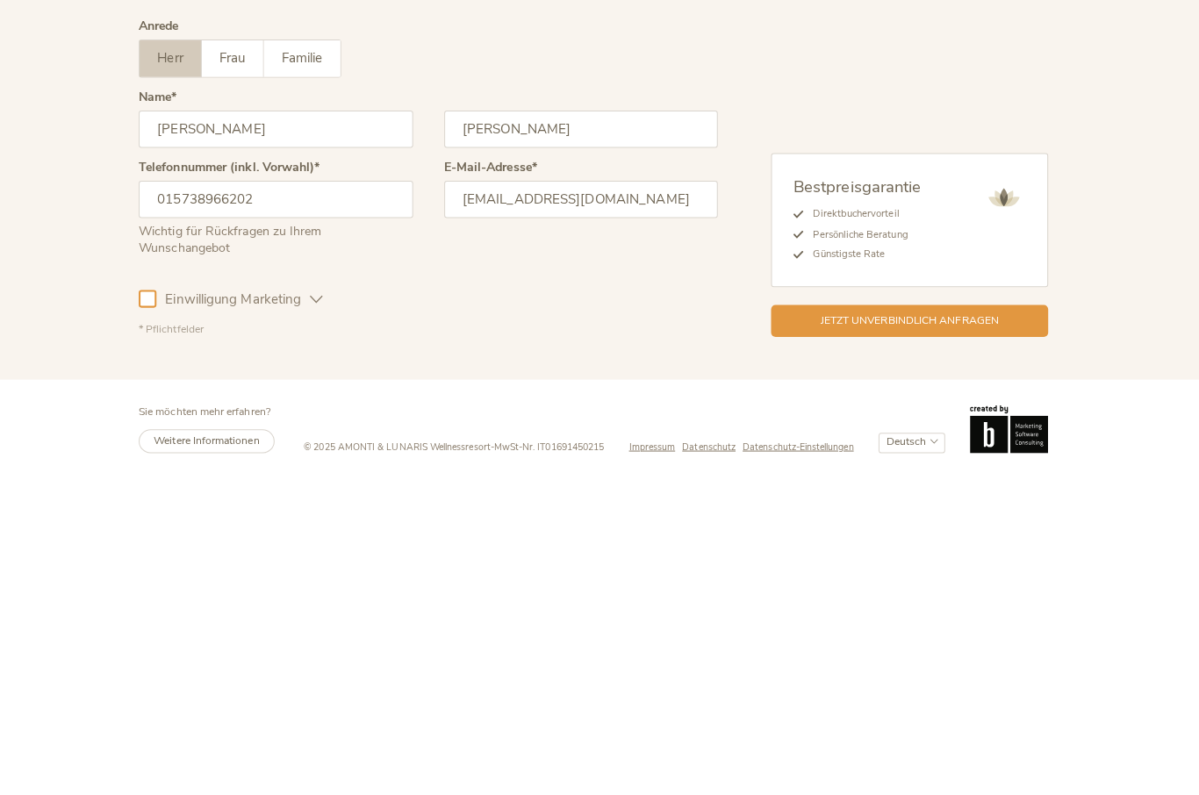
scroll to position [4323, 0]
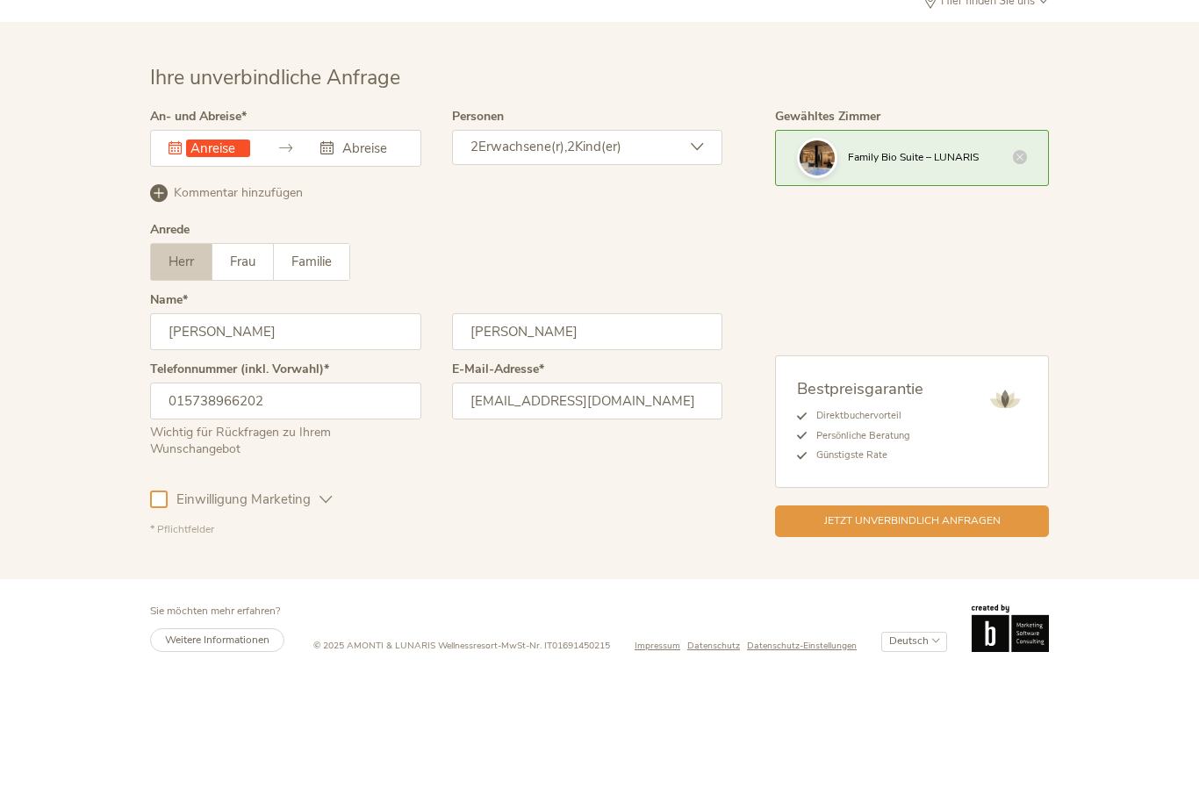
type input "[EMAIL_ADDRESS][DOMAIN_NAME]"
click at [180, 258] on div "Dieses Feld muss ausgefüllt werden." at bounding box center [209, 267] width 82 height 18
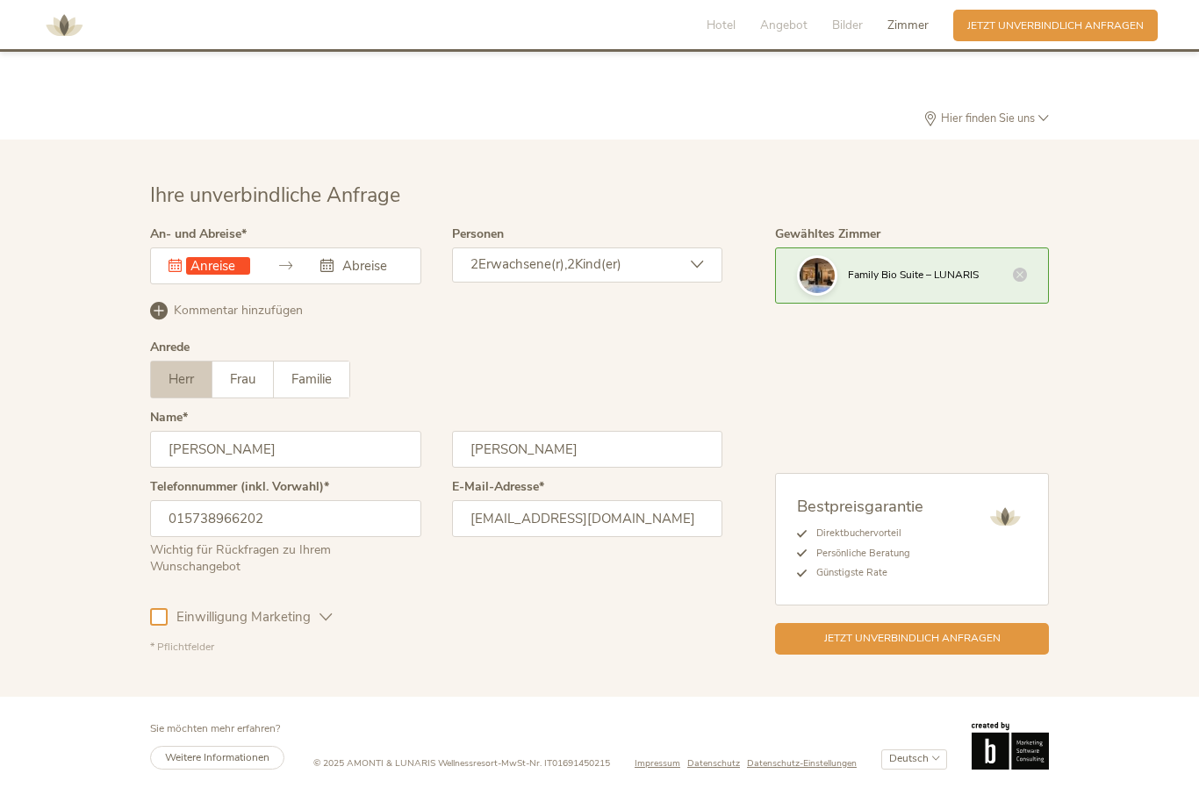
click at [170, 260] on icon at bounding box center [174, 266] width 13 height 13
click at [213, 258] on input "text" at bounding box center [218, 267] width 64 height 18
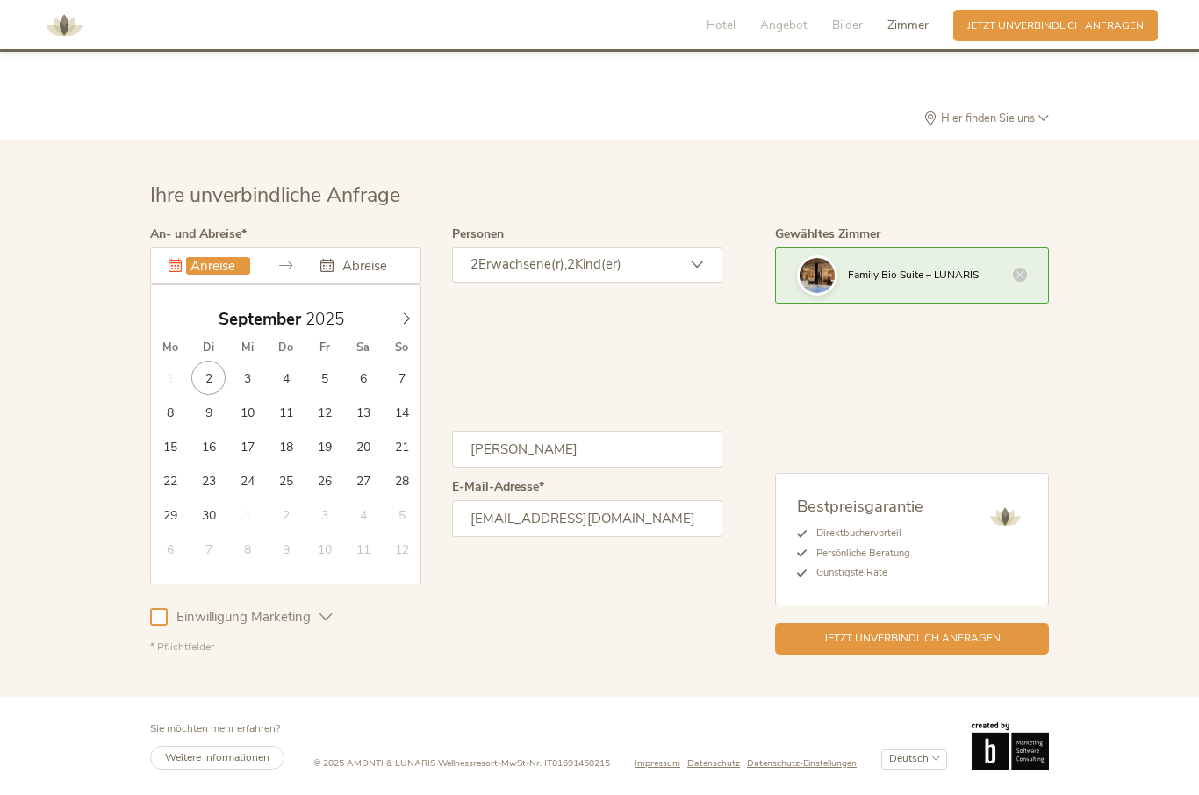
click at [410, 306] on span at bounding box center [406, 316] width 30 height 25
click at [405, 310] on span at bounding box center [406, 316] width 30 height 25
click at [395, 258] on input "text" at bounding box center [370, 267] width 64 height 18
click at [194, 258] on input "[DATE]" at bounding box center [218, 267] width 64 height 18
click at [204, 261] on input "[DATE]" at bounding box center [218, 267] width 64 height 18
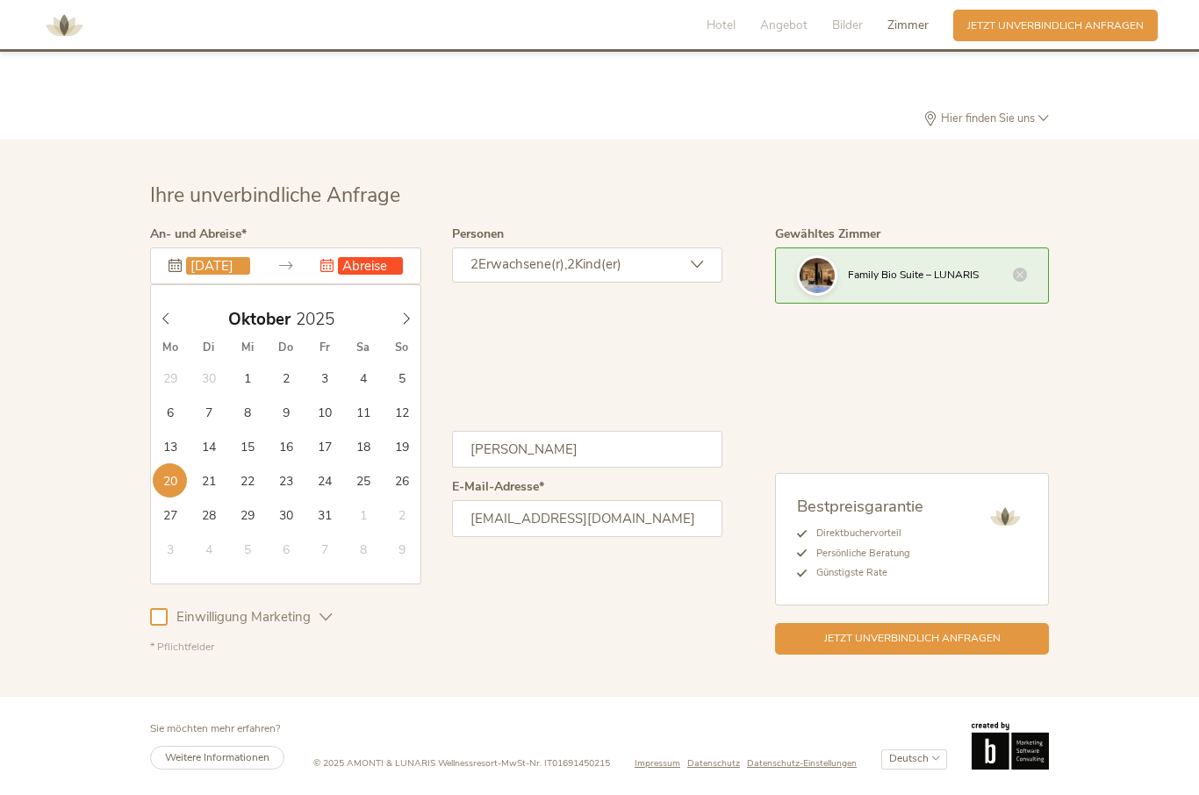
type input "[DATE]"
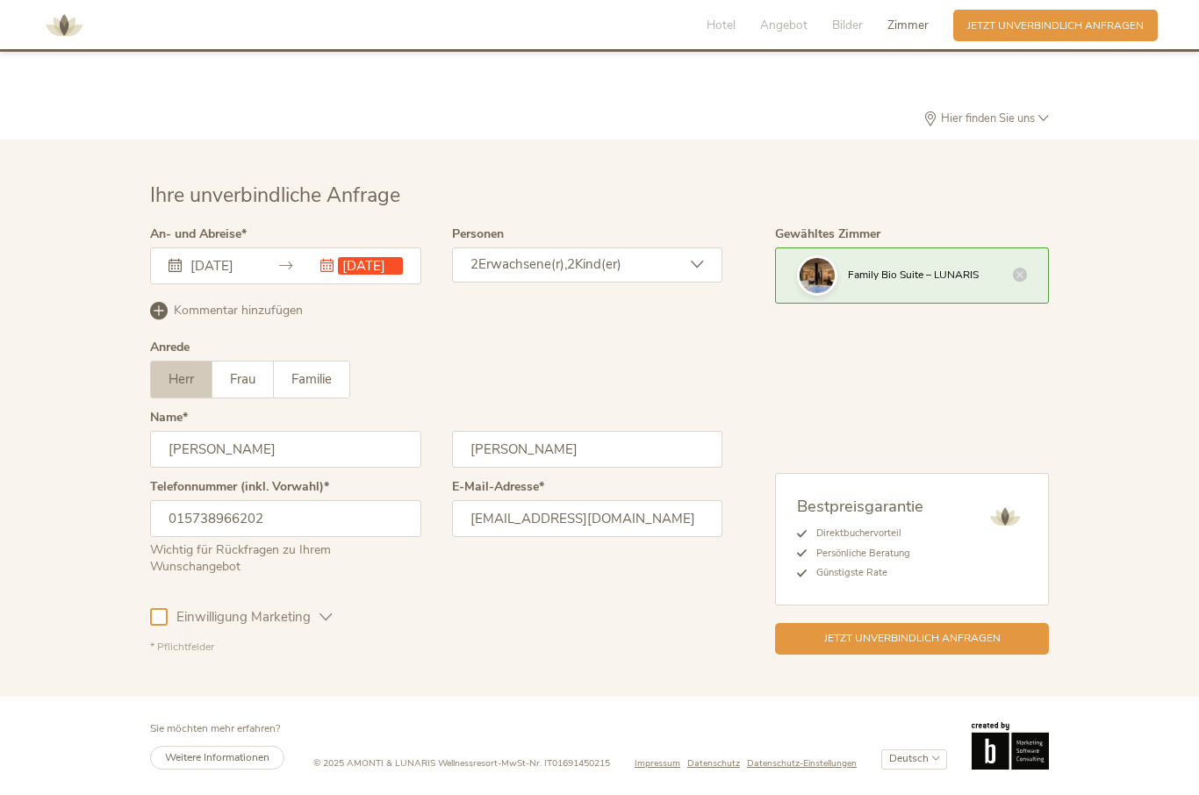
click at [1018, 638] on div "Jetzt unverbindlich anfragen" at bounding box center [912, 640] width 274 height 32
